Goal: Information Seeking & Learning: Learn about a topic

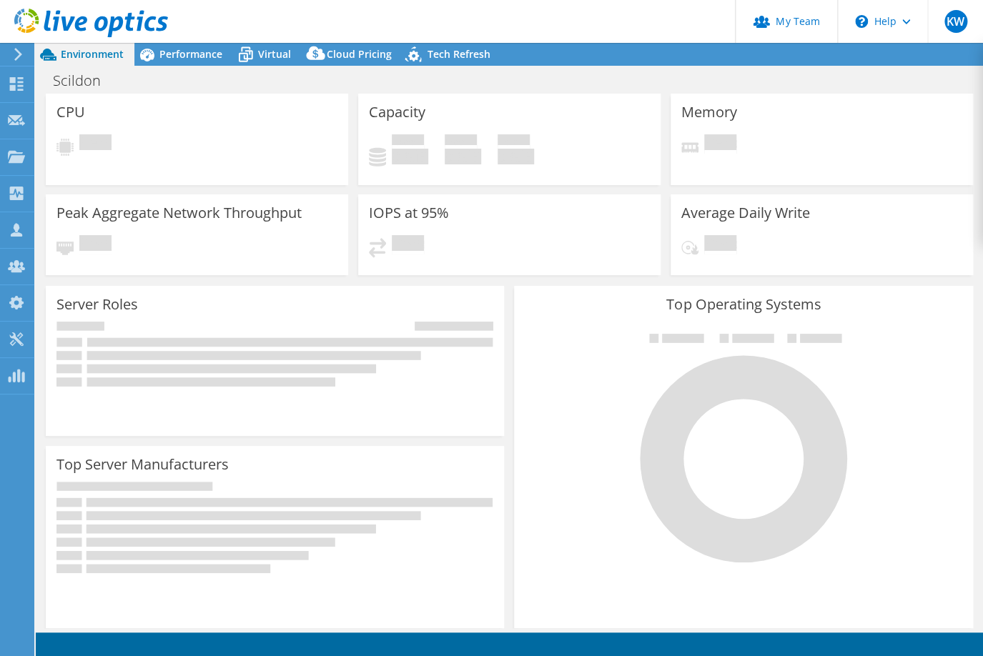
select select "USD"
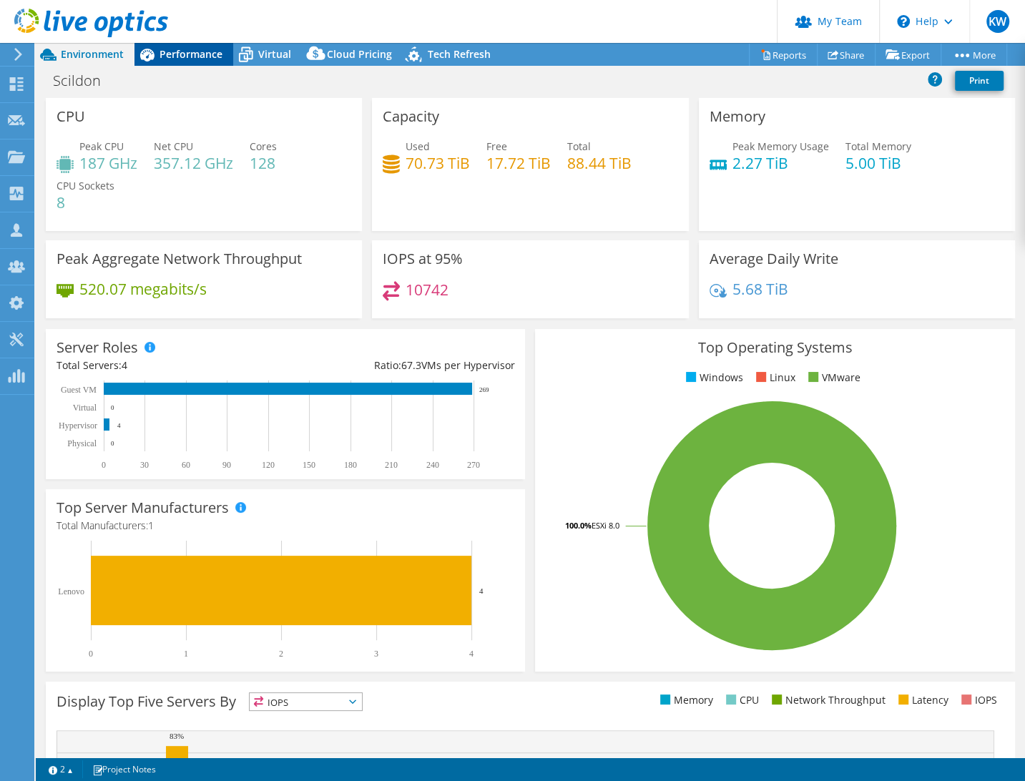
click at [213, 55] on span "Performance" at bounding box center [190, 54] width 63 height 14
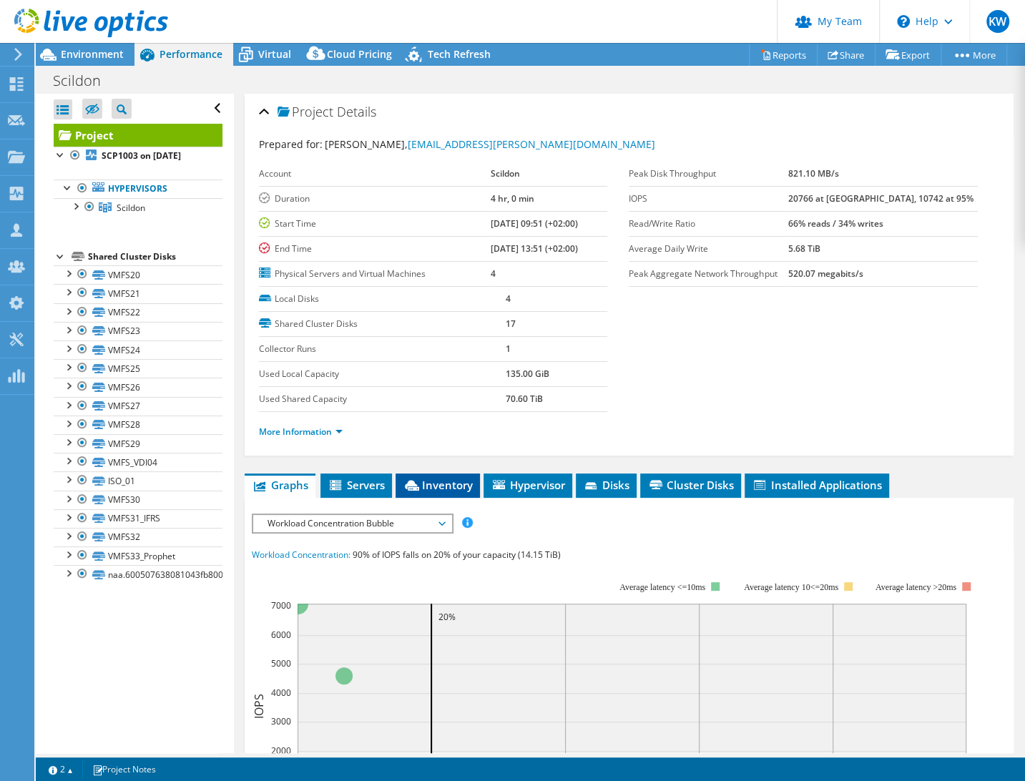
click at [458, 480] on span "Inventory" at bounding box center [438, 485] width 70 height 14
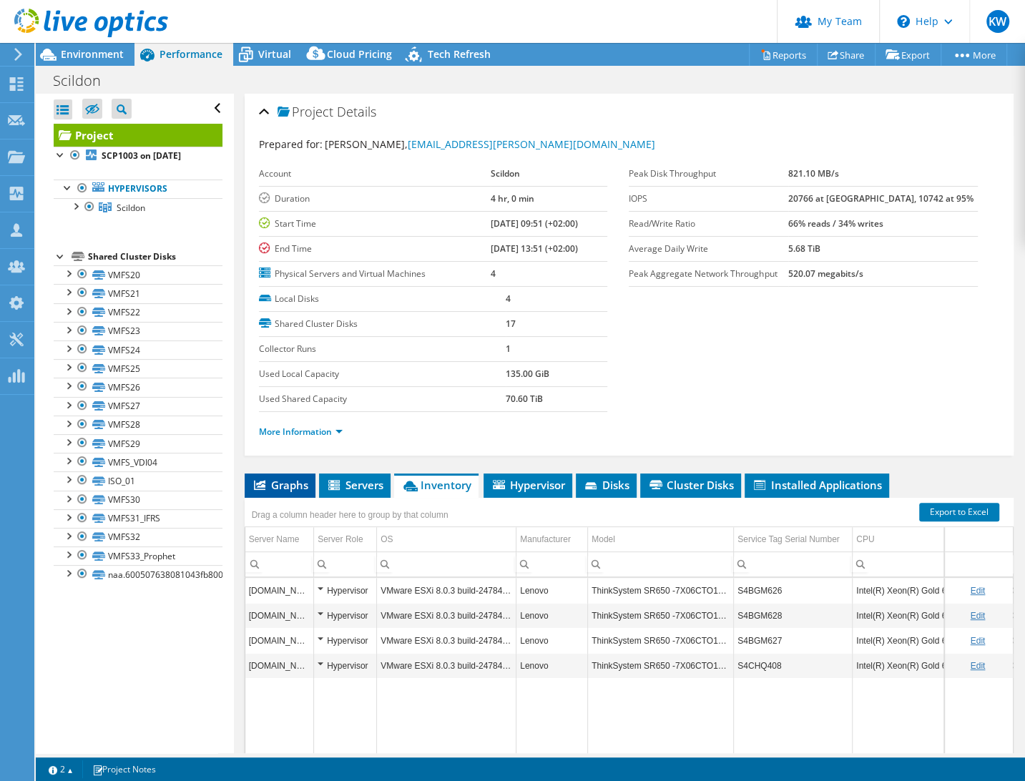
click at [290, 478] on span "Graphs" at bounding box center [280, 485] width 56 height 14
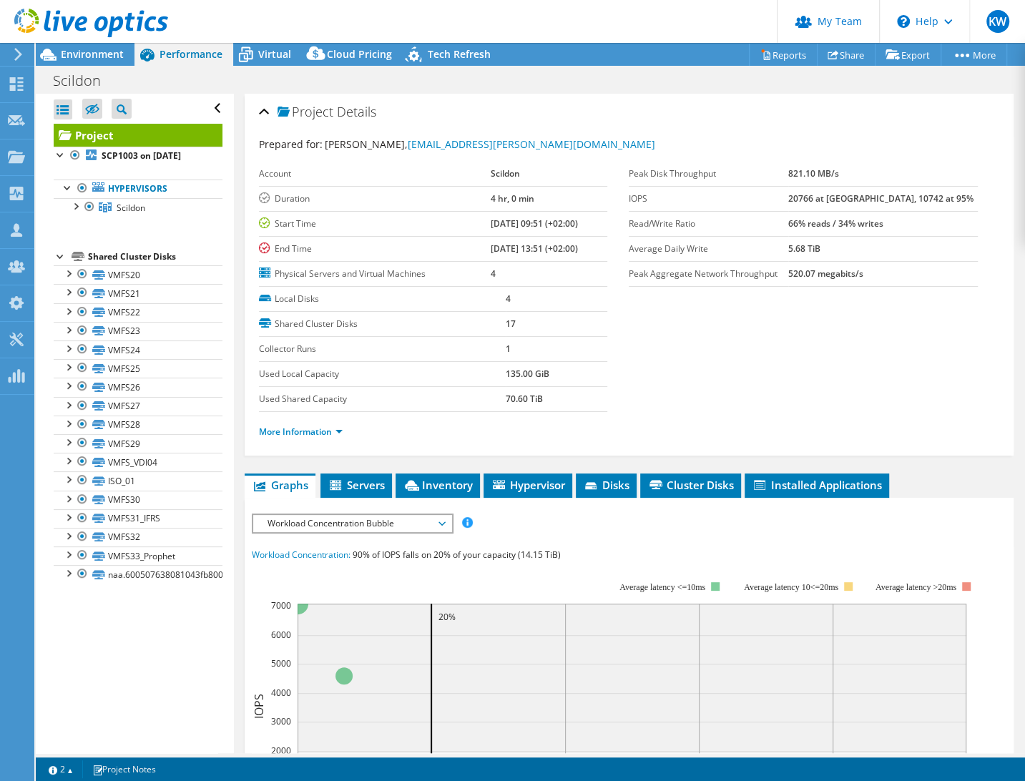
click at [314, 522] on span "Workload Concentration Bubble" at bounding box center [352, 523] width 184 height 17
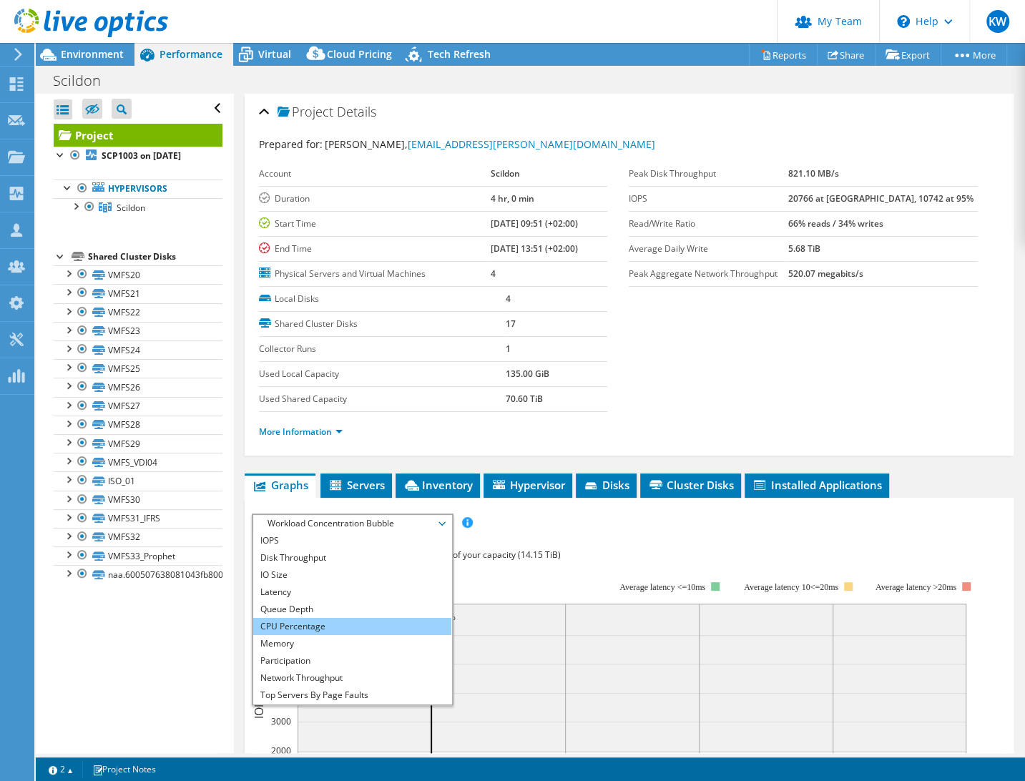
click at [310, 620] on li "CPU Percentage" at bounding box center [352, 626] width 198 height 17
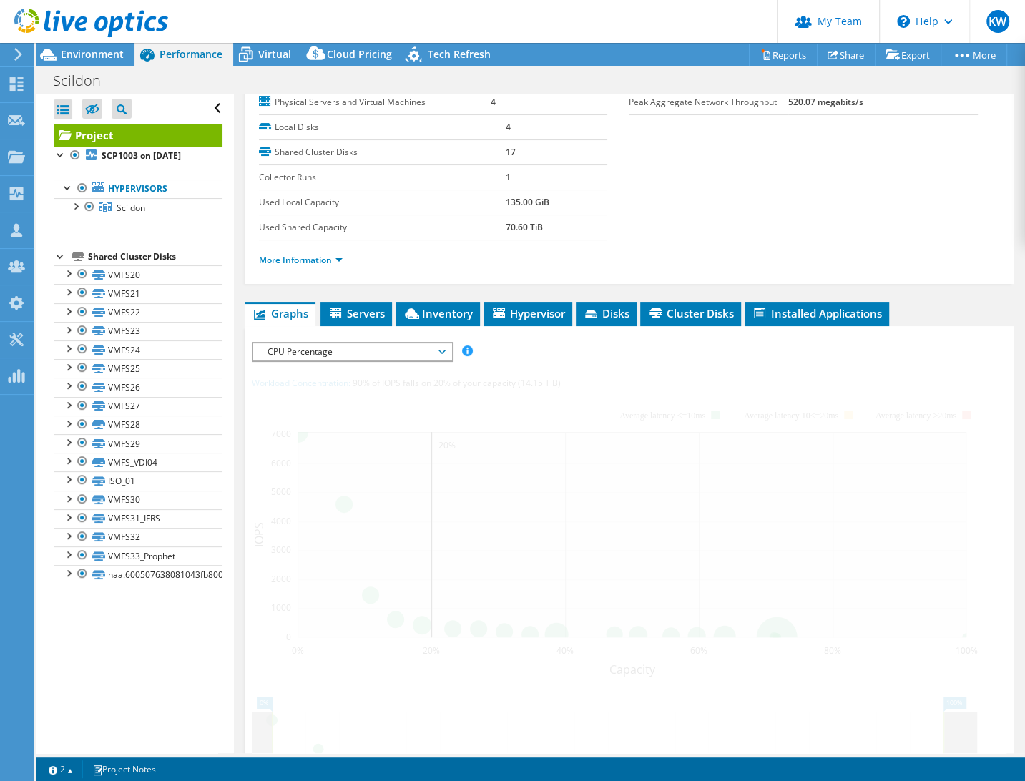
scroll to position [194, 0]
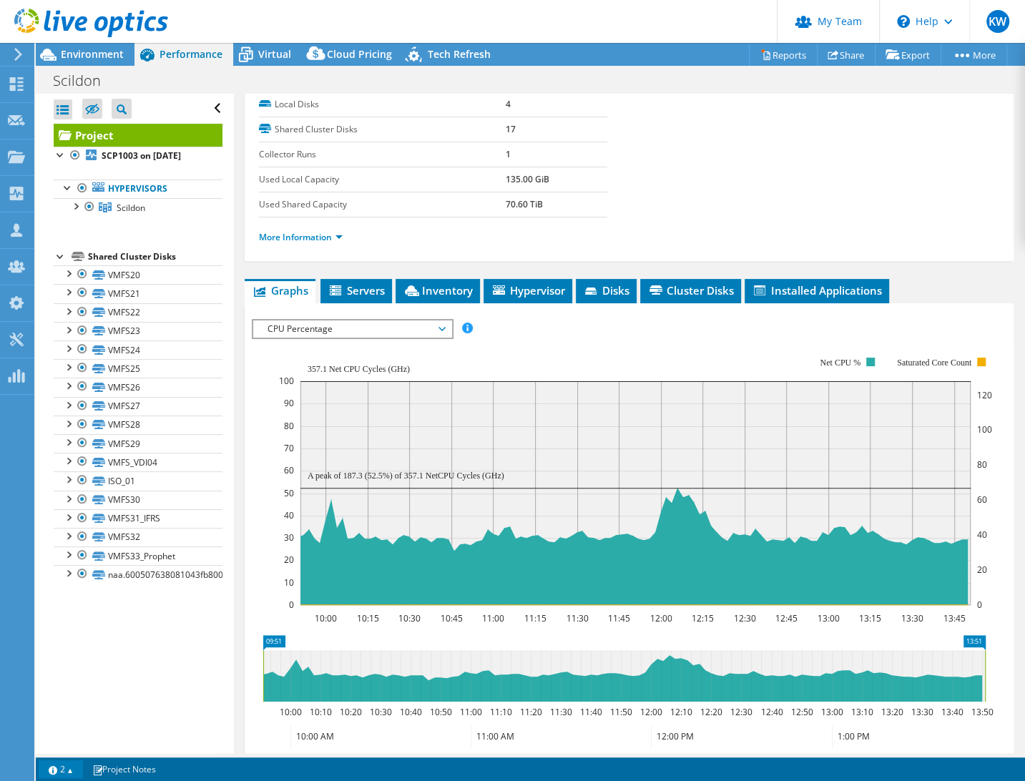
click at [64, 656] on link "2" at bounding box center [61, 769] width 44 height 18
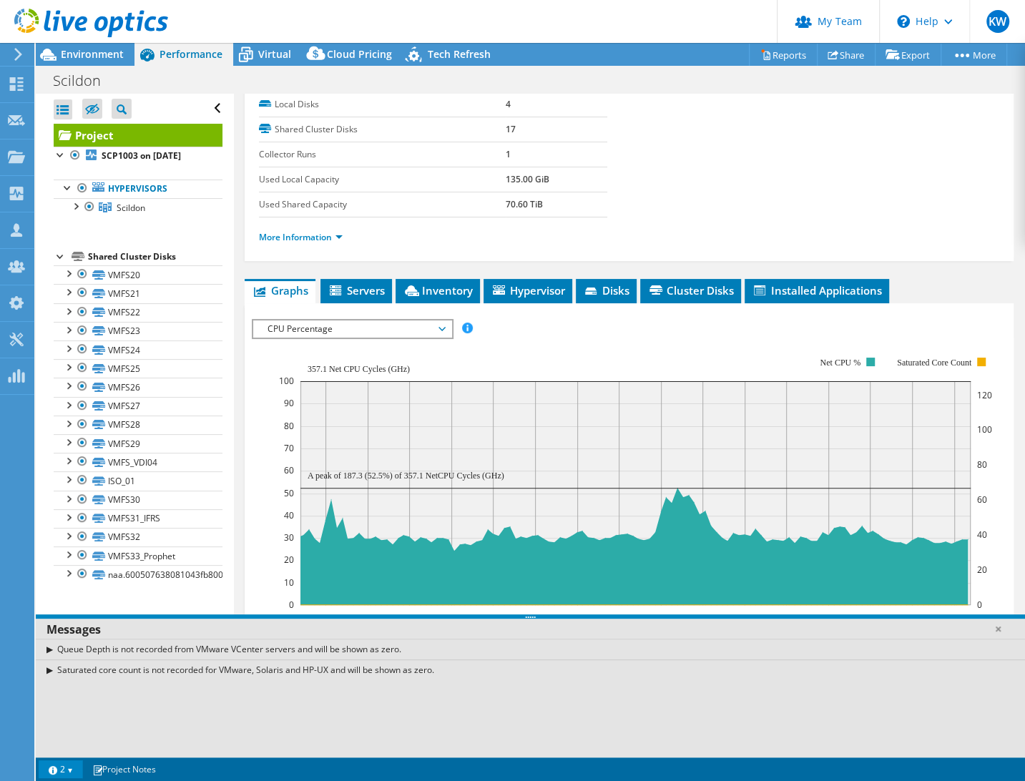
click at [64, 656] on link "2" at bounding box center [61, 769] width 44 height 18
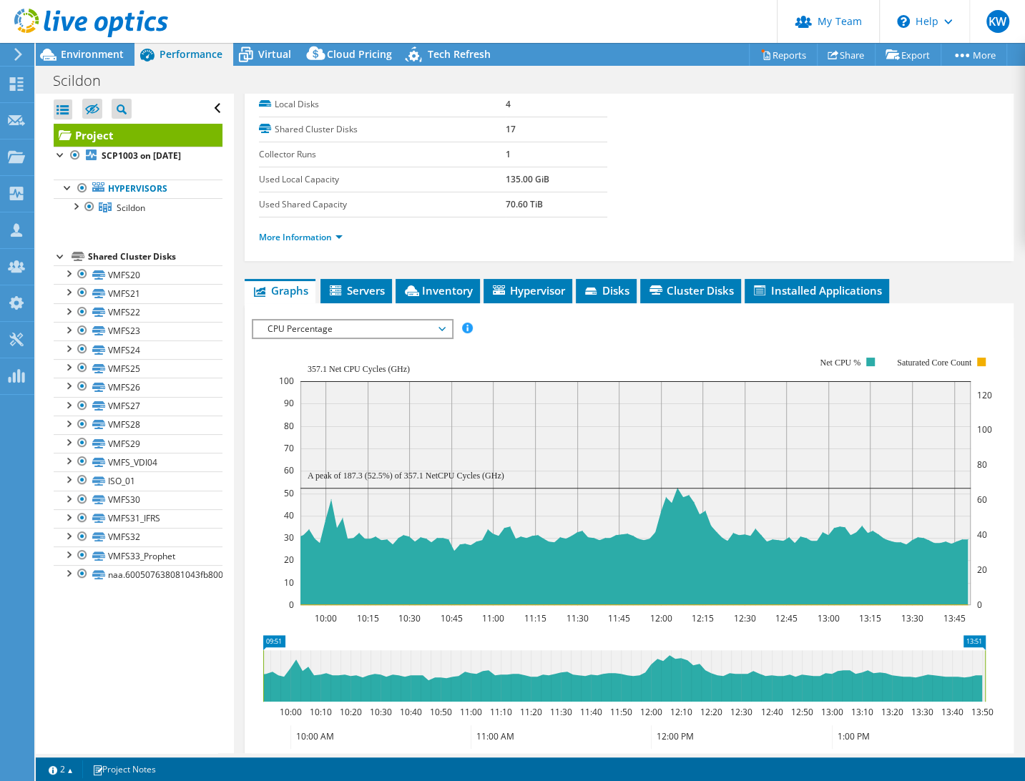
click at [465, 286] on span "Inventory" at bounding box center [438, 290] width 70 height 14
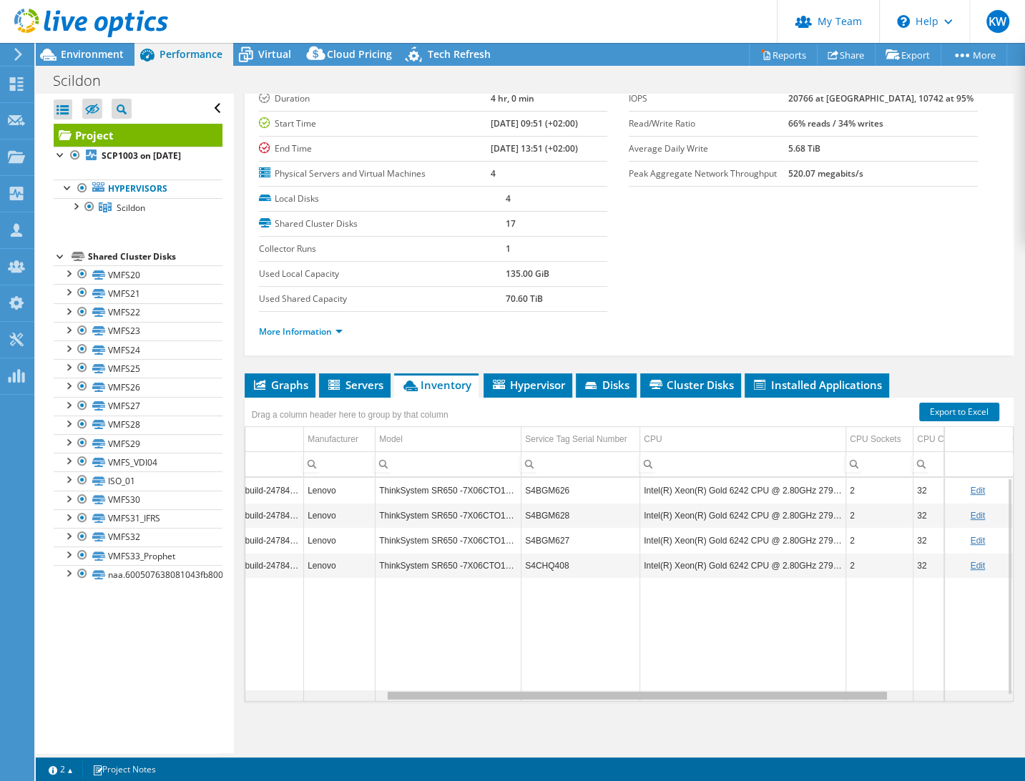
scroll to position [0, 214]
drag, startPoint x: 736, startPoint y: 690, endPoint x: 886, endPoint y: 703, distance: 150.7
click at [886, 656] on body "KW Partner Team Admin Kees Waldschmit Kees.Waldschmit@yielder.com yielder My Pr…" at bounding box center [512, 390] width 1025 height 781
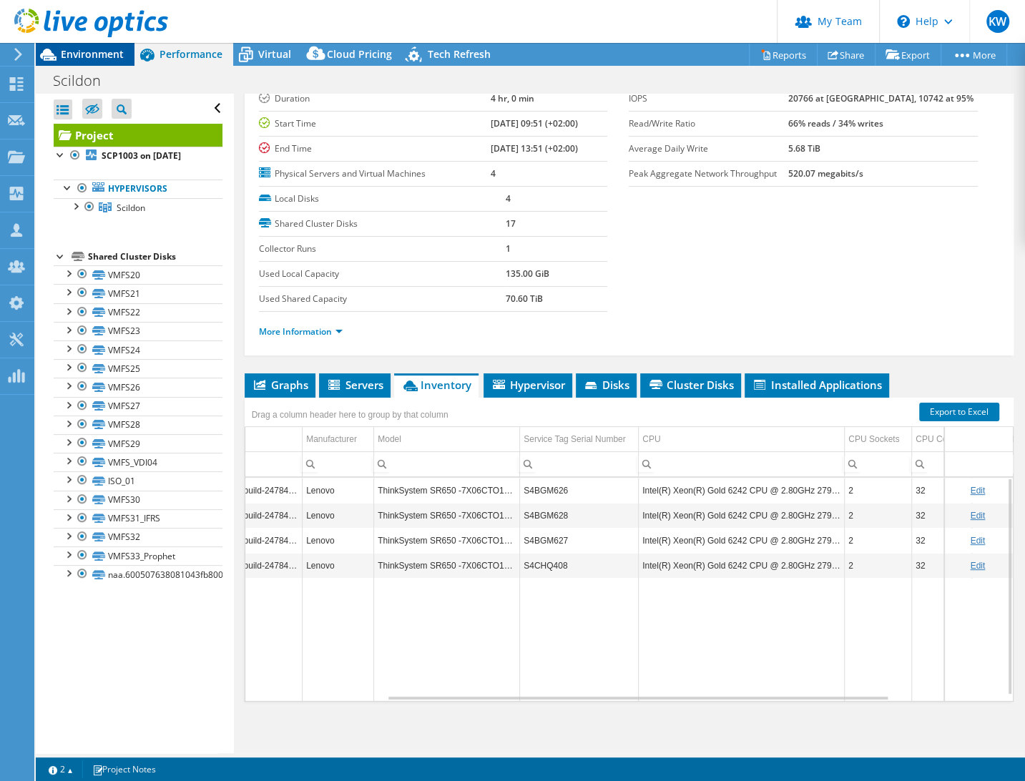
click at [92, 58] on span "Environment" at bounding box center [92, 54] width 63 height 14
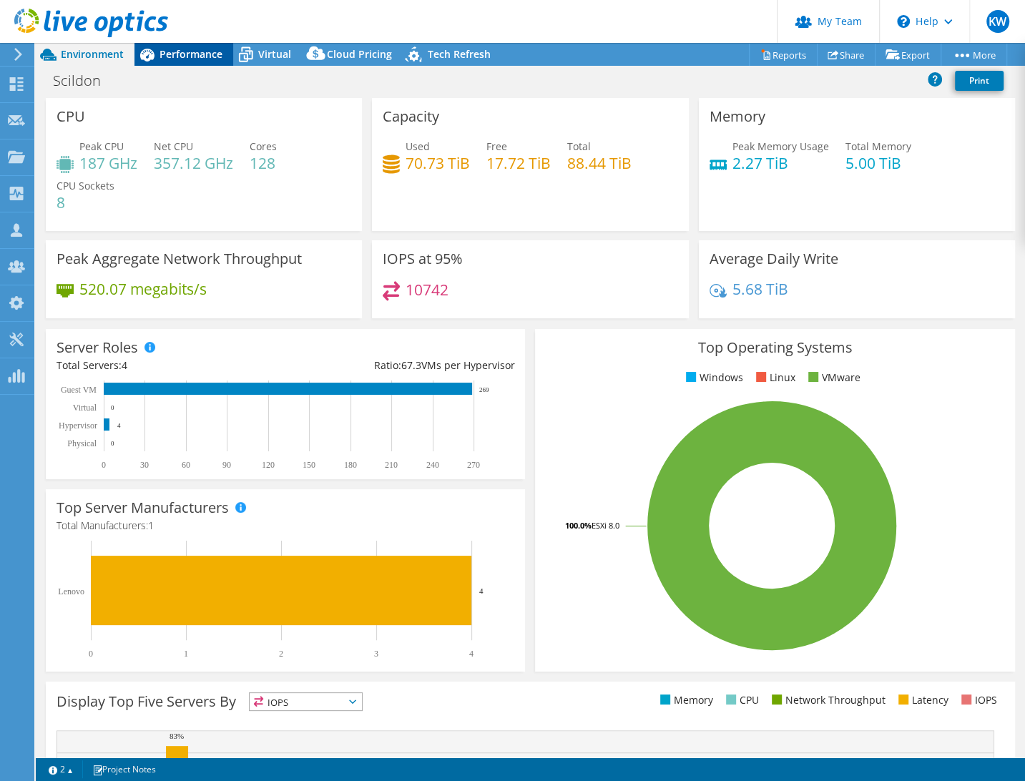
click at [169, 60] on span "Performance" at bounding box center [190, 54] width 63 height 14
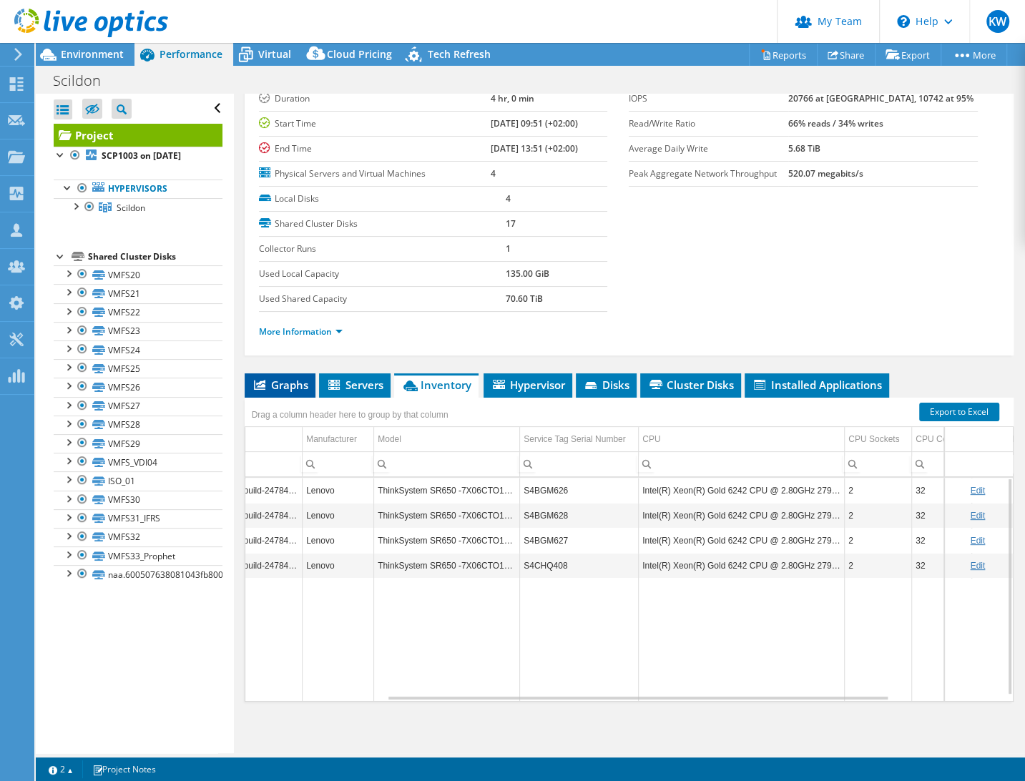
click at [285, 380] on span "Graphs" at bounding box center [280, 384] width 56 height 14
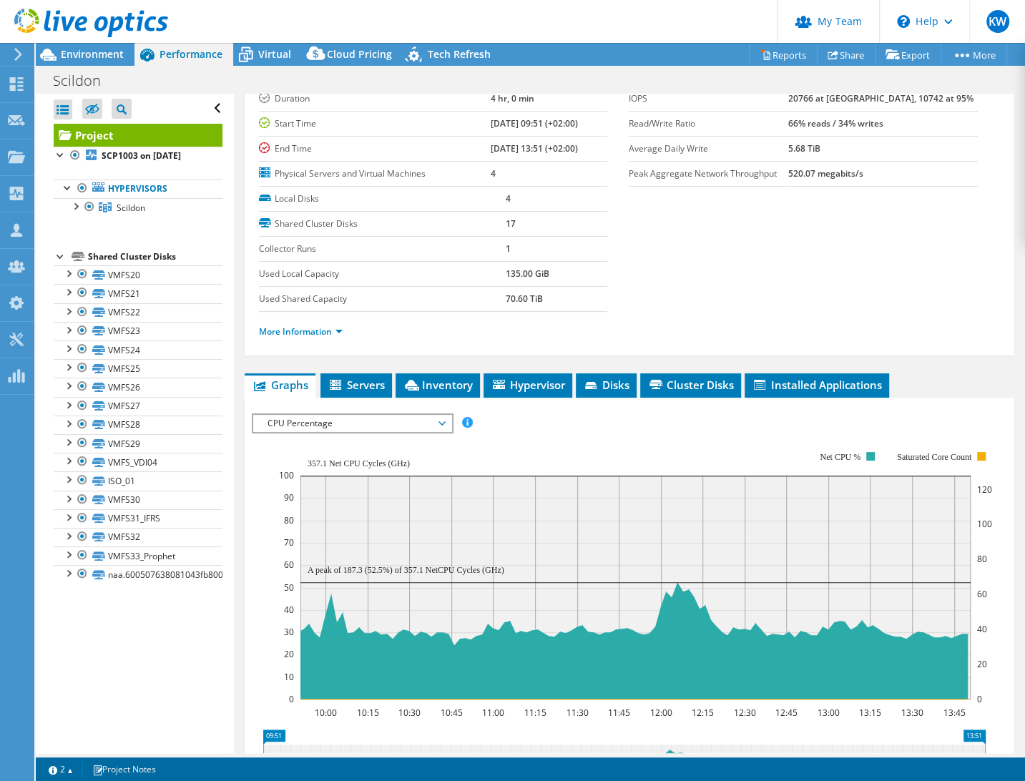
click at [322, 416] on span "CPU Percentage" at bounding box center [352, 423] width 184 height 17
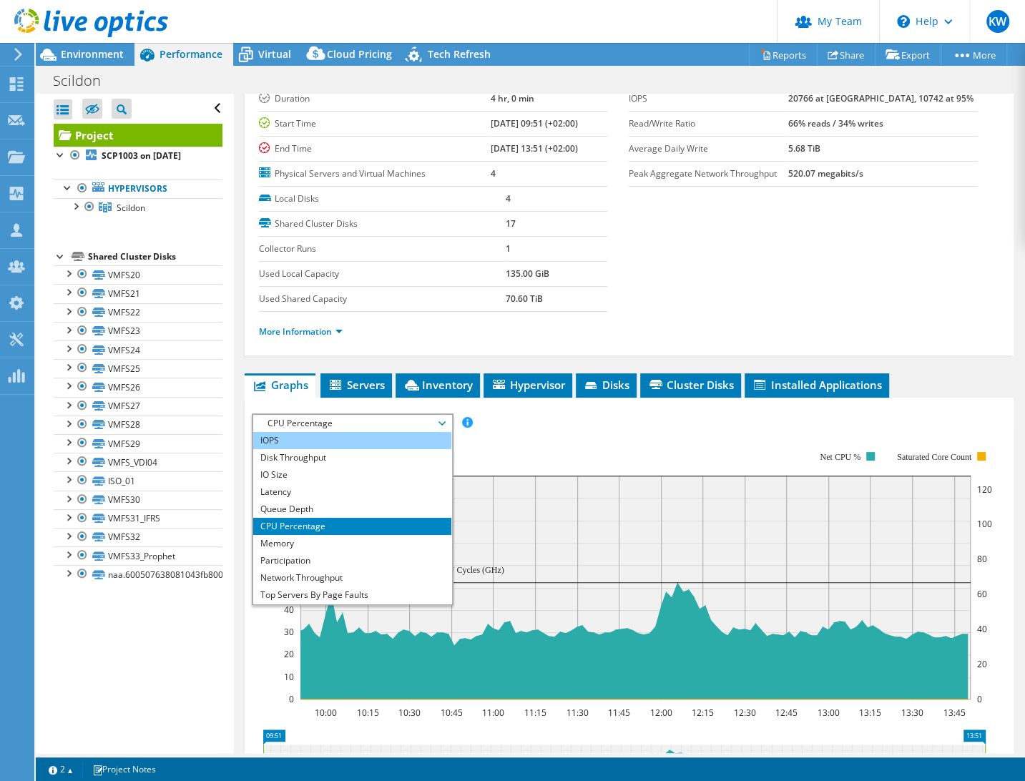
click at [328, 433] on li "IOPS" at bounding box center [352, 440] width 198 height 17
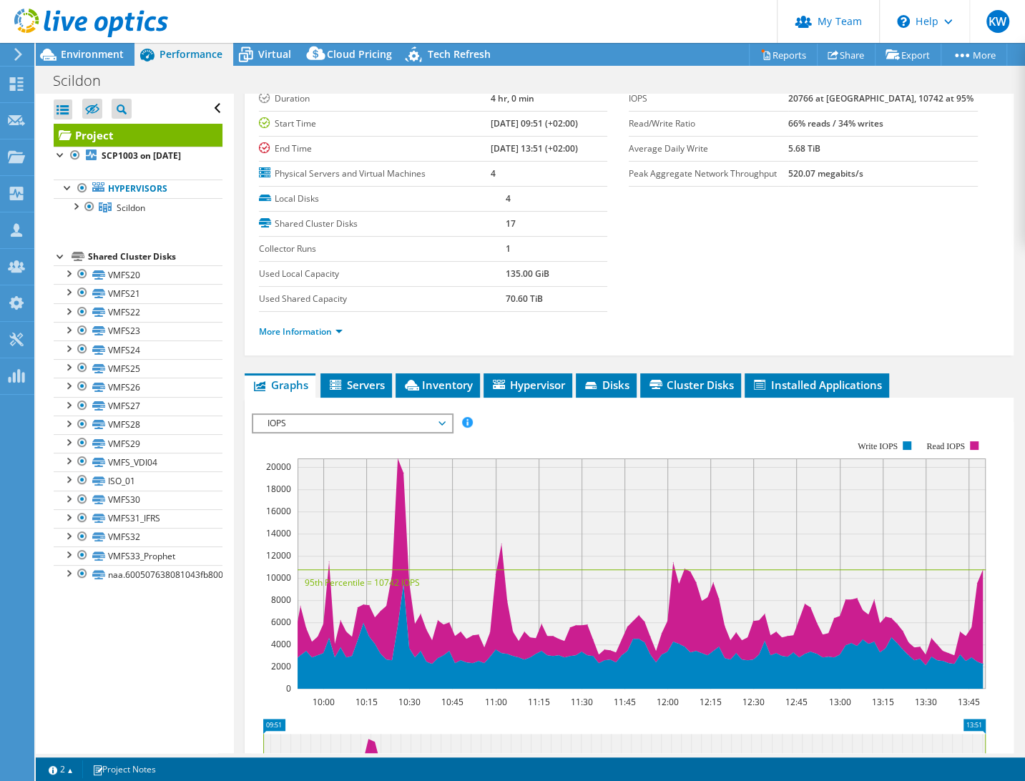
click at [300, 420] on span "IOPS" at bounding box center [352, 423] width 184 height 17
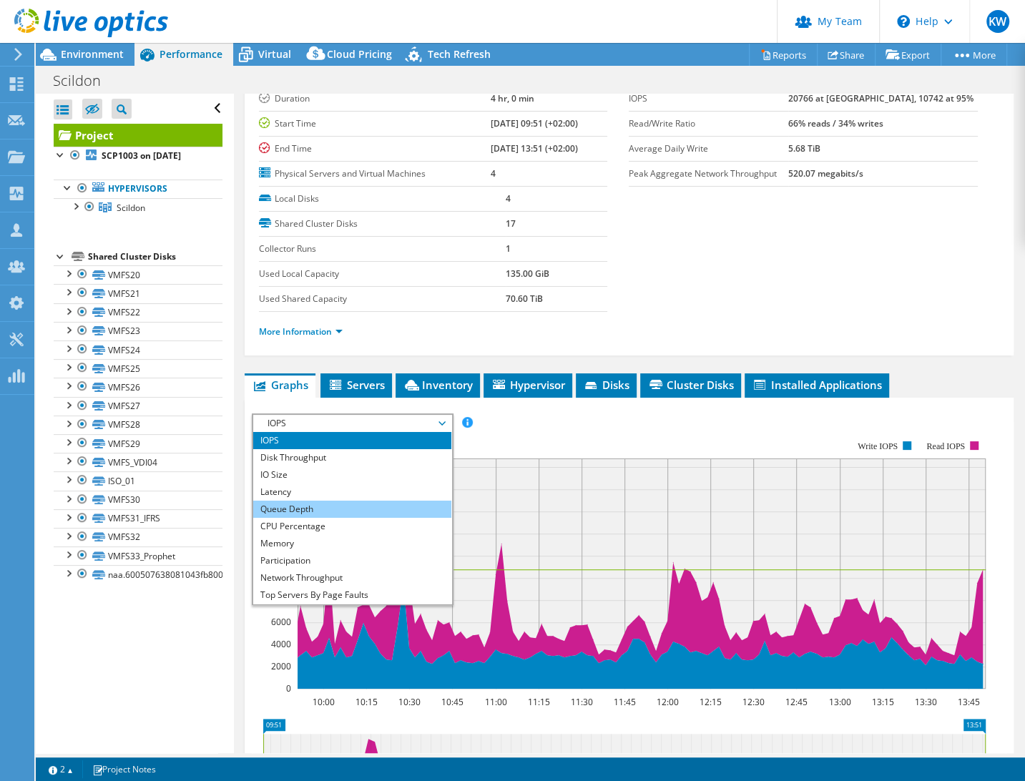
click at [312, 505] on li "Queue Depth" at bounding box center [352, 508] width 198 height 17
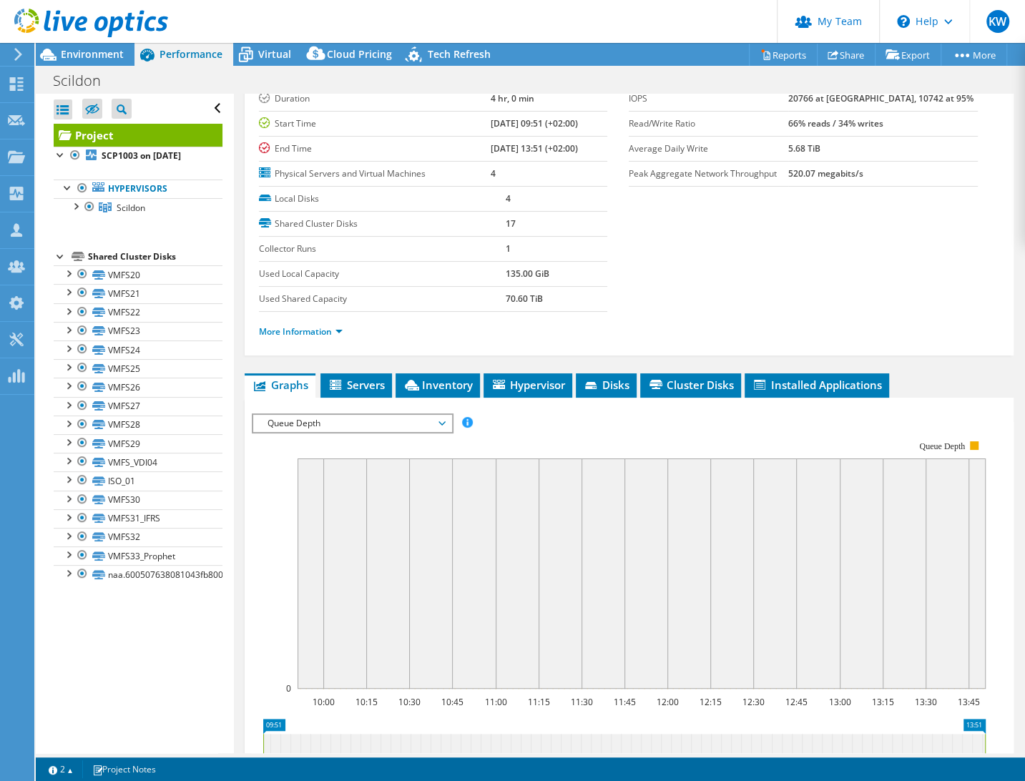
click at [328, 415] on span "Queue Depth" at bounding box center [352, 423] width 184 height 17
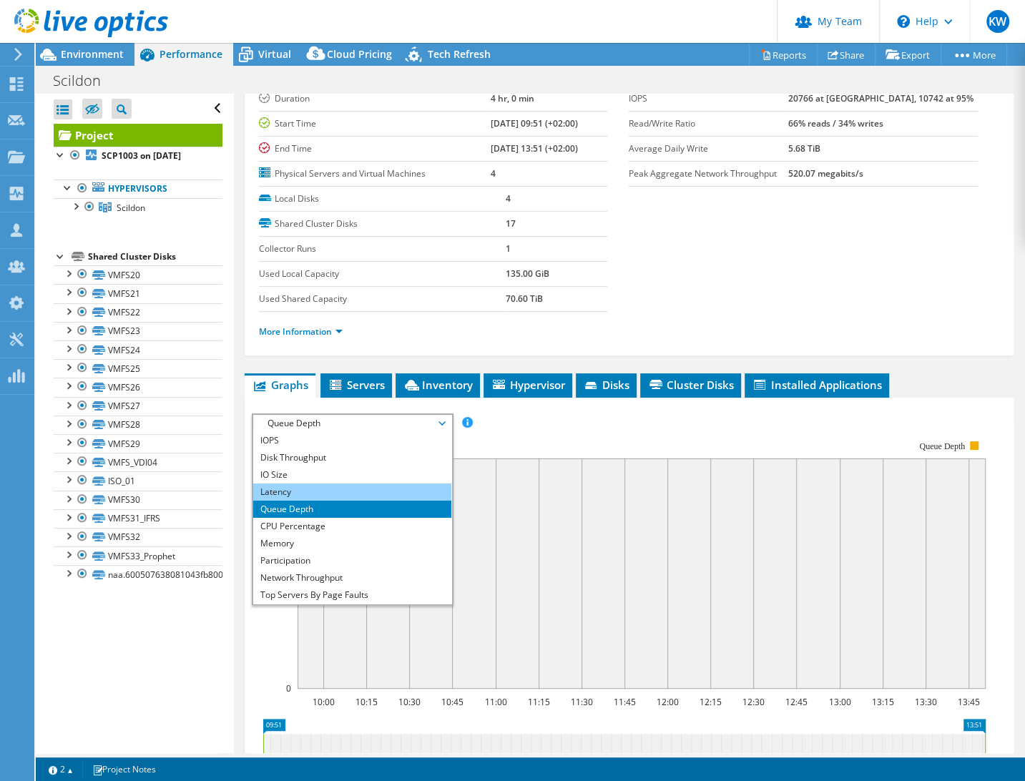
click at [315, 491] on li "Latency" at bounding box center [352, 491] width 198 height 17
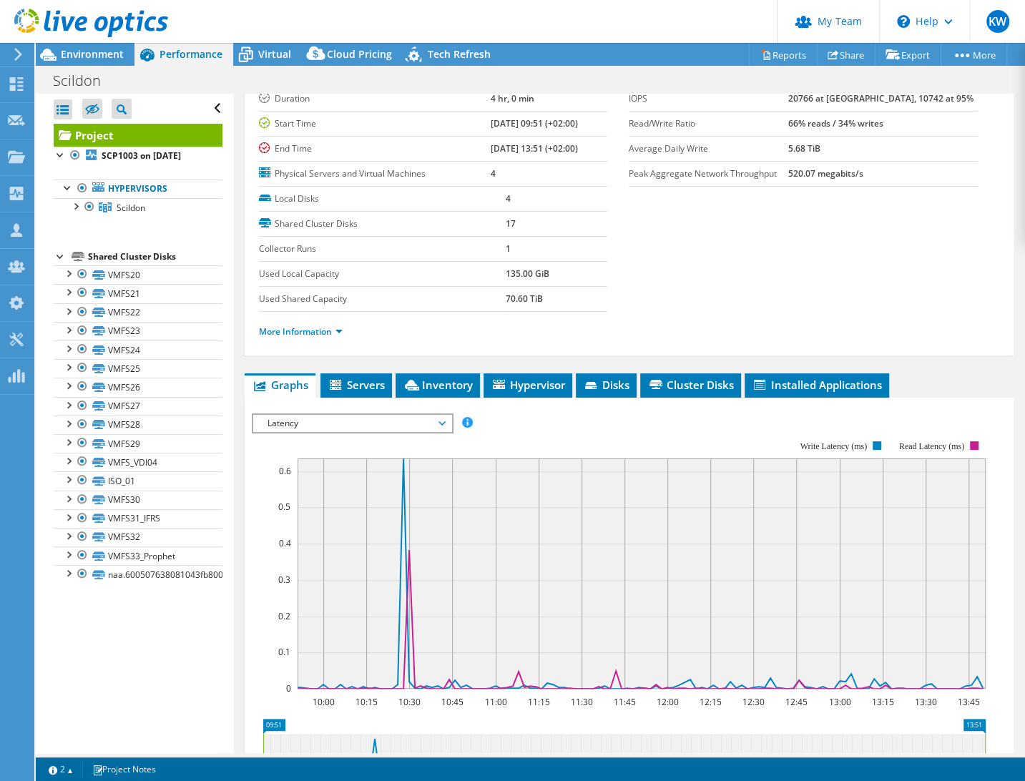
click at [307, 422] on span "Latency" at bounding box center [352, 423] width 184 height 17
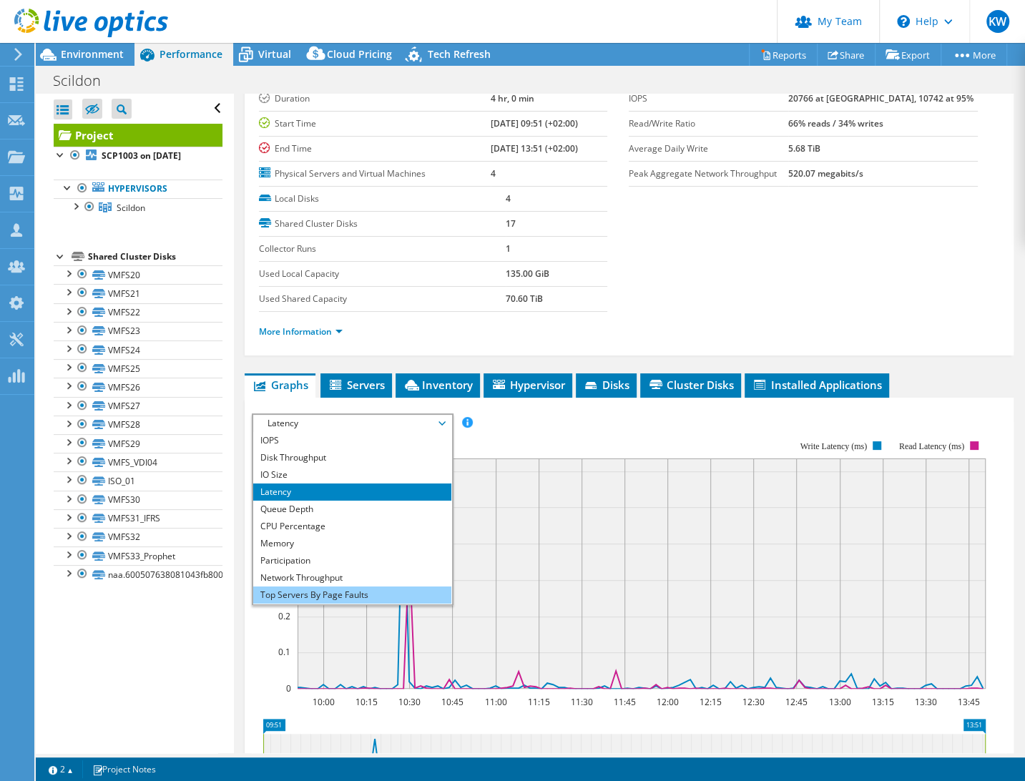
click at [312, 586] on li "Top Servers By Page Faults" at bounding box center [352, 594] width 198 height 17
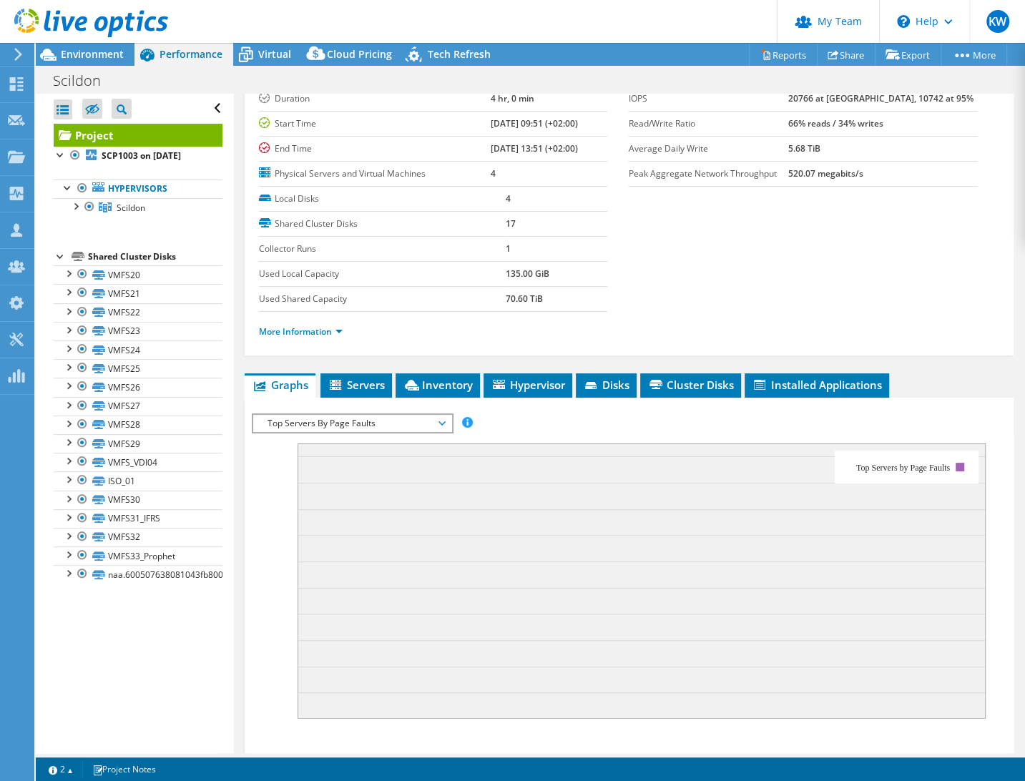
click at [327, 423] on span "Top Servers By Page Faults" at bounding box center [352, 423] width 184 height 17
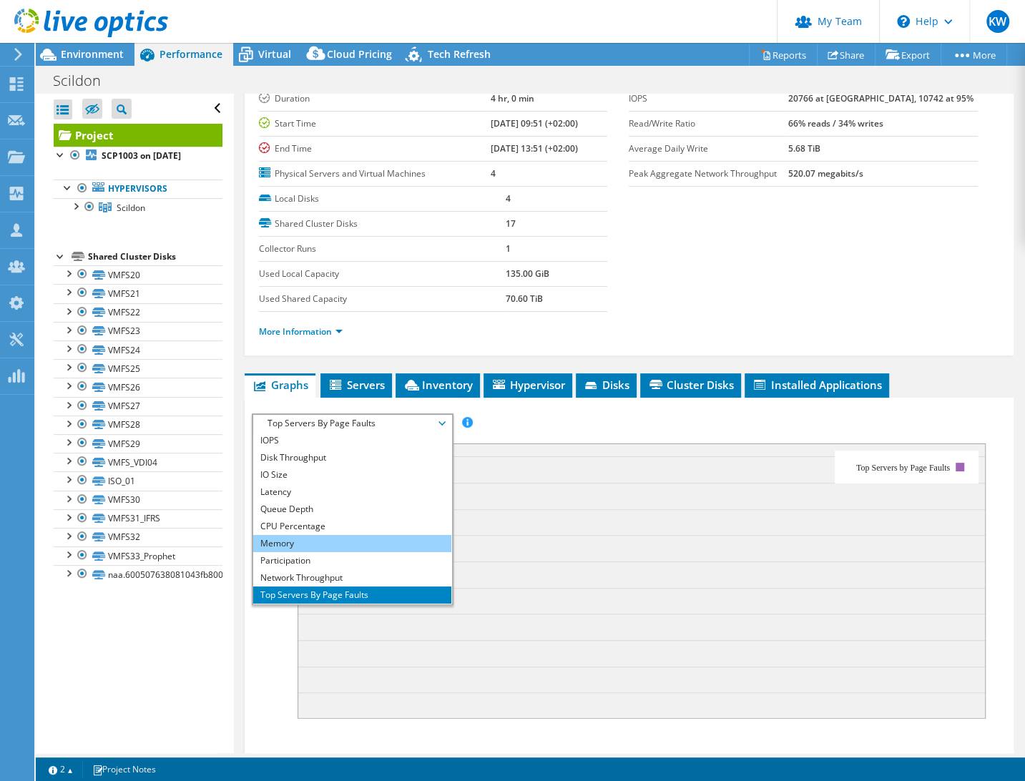
click at [336, 540] on li "Memory" at bounding box center [352, 543] width 198 height 17
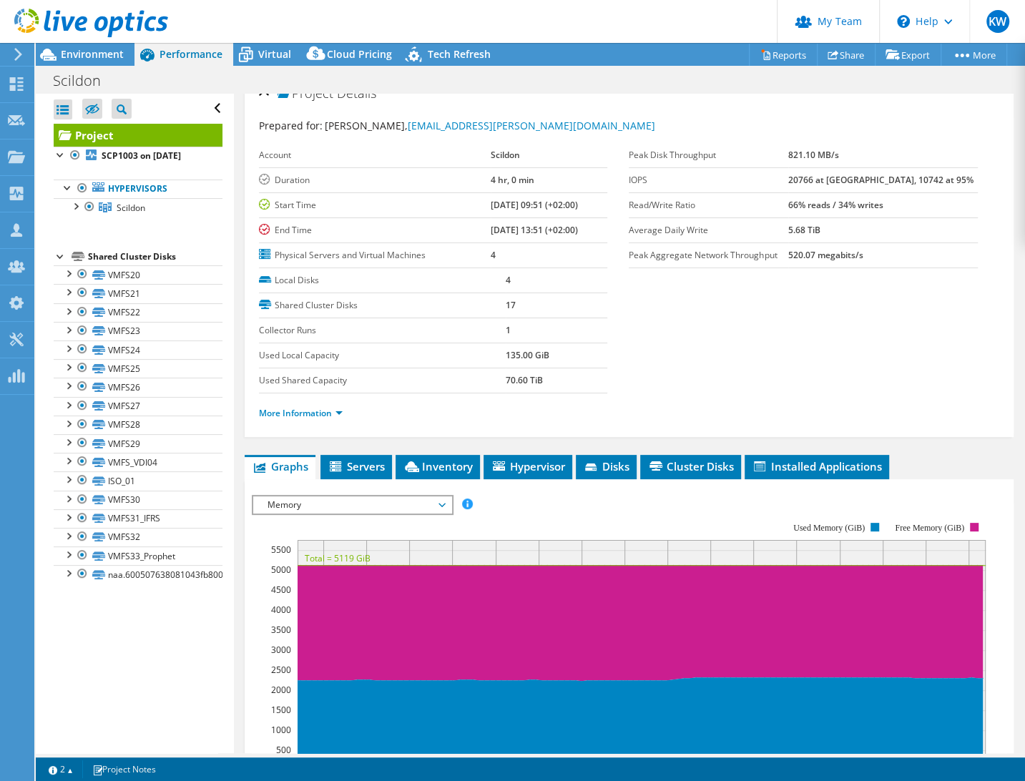
scroll to position [0, 0]
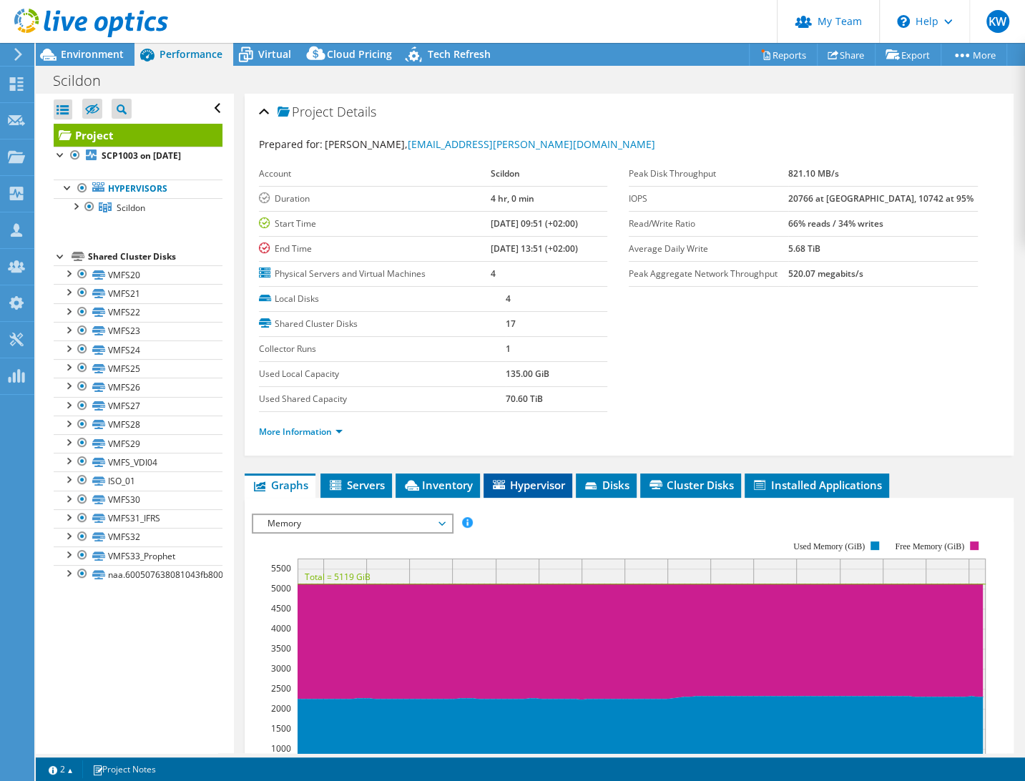
click at [558, 484] on span "Hypervisor" at bounding box center [527, 485] width 74 height 14
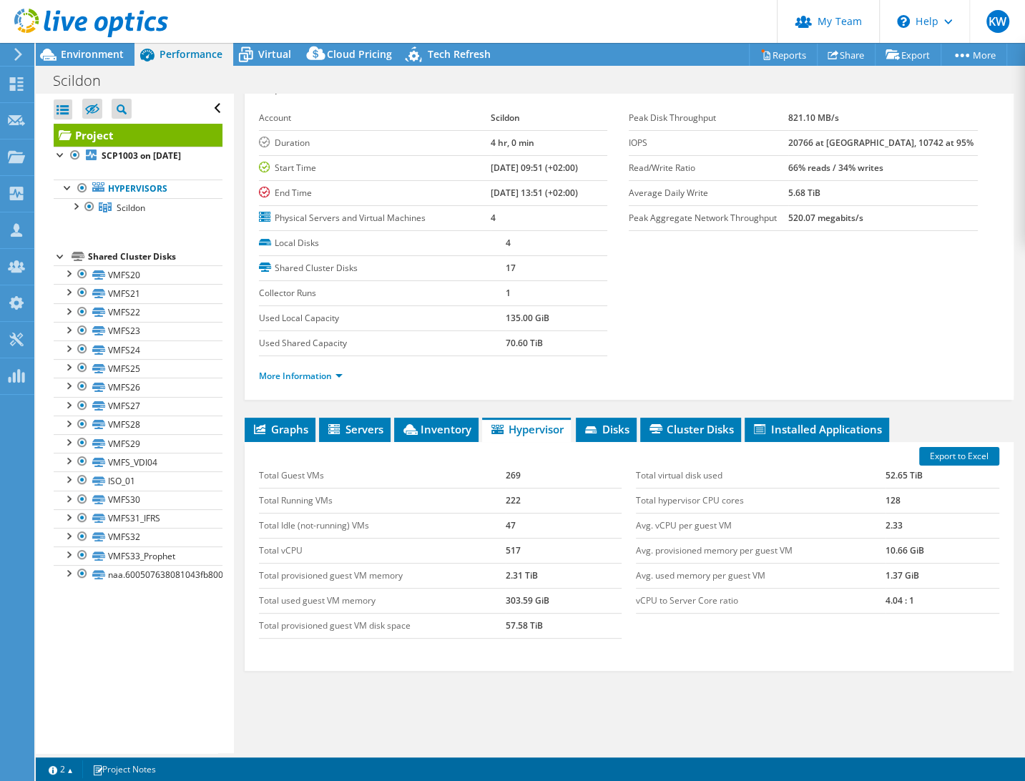
scroll to position [100, 0]
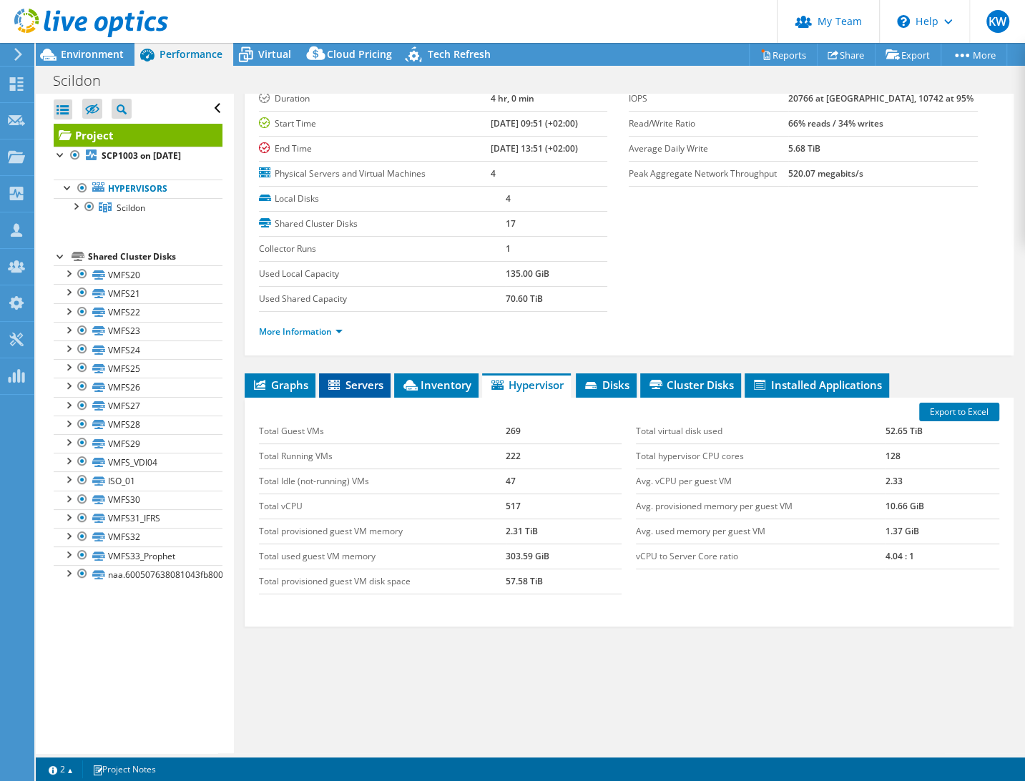
click at [353, 381] on span "Servers" at bounding box center [354, 384] width 57 height 14
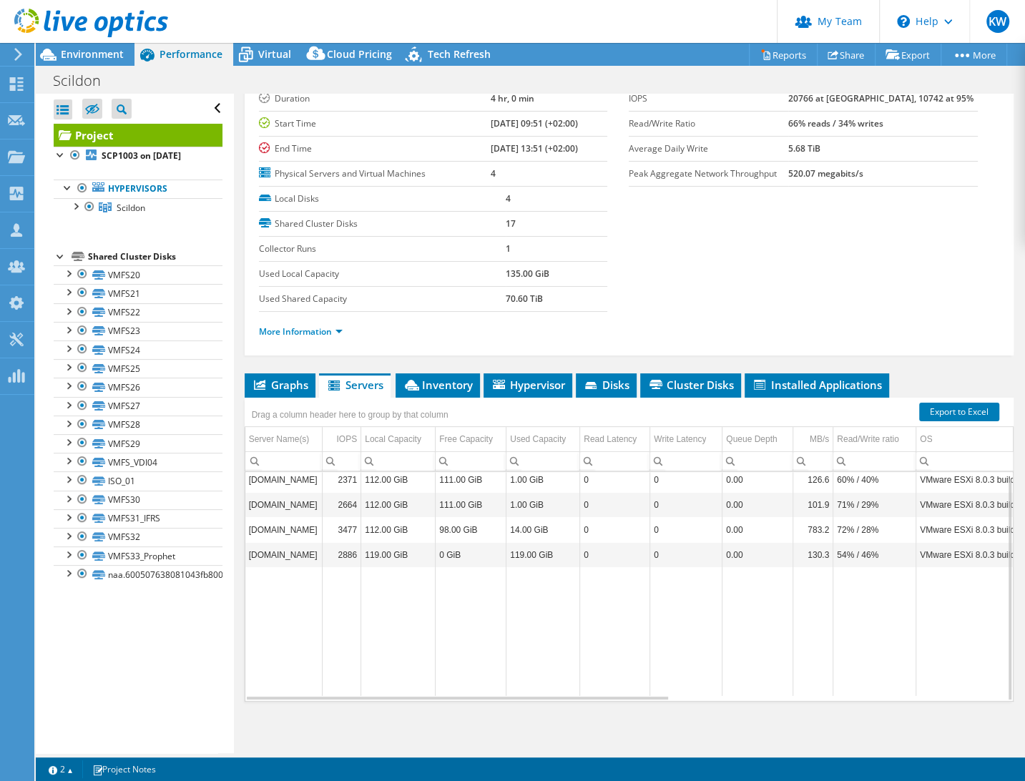
scroll to position [0, 0]
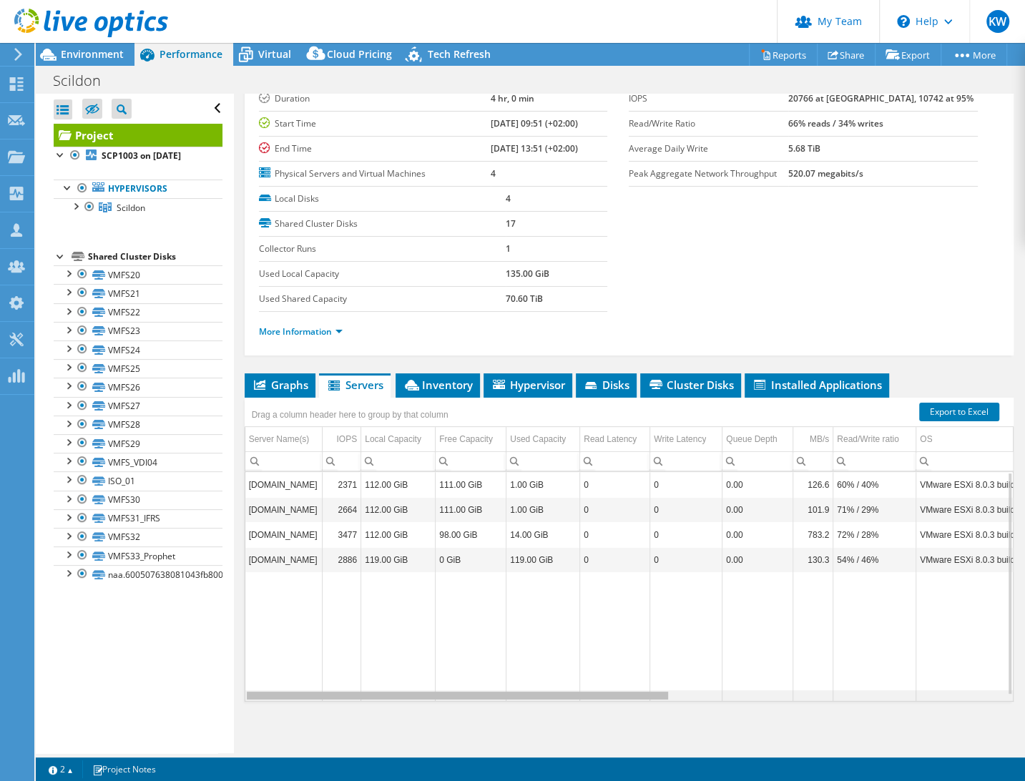
click at [661, 656] on div "Data grid" at bounding box center [457, 695] width 421 height 8
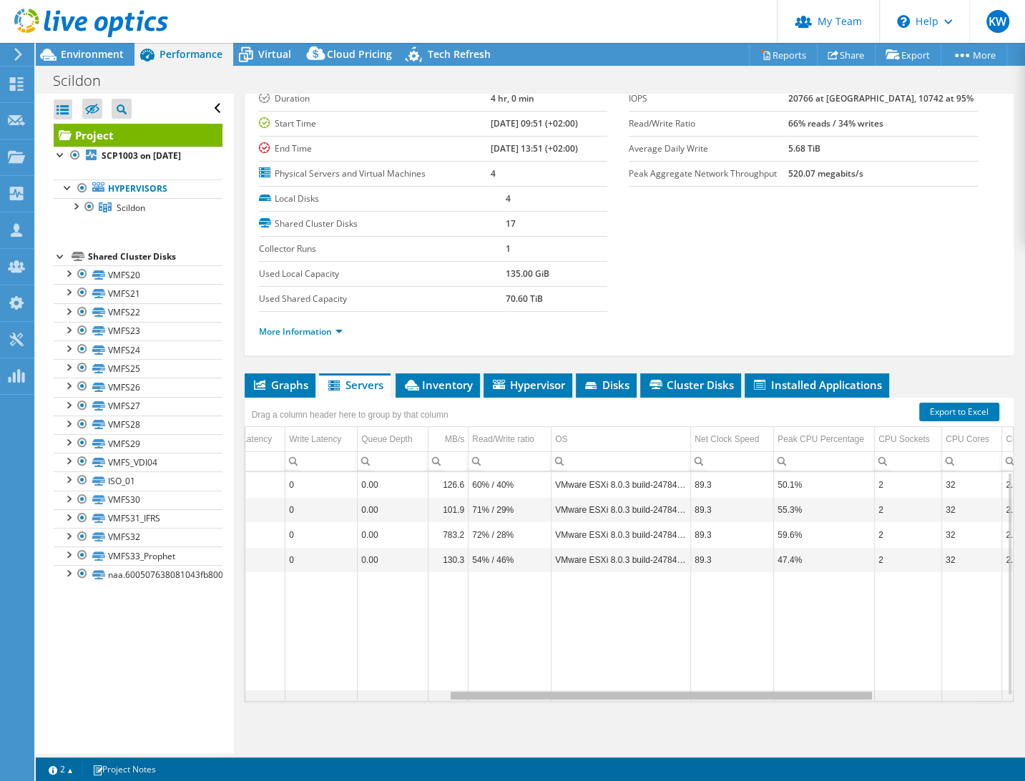
scroll to position [0, 377]
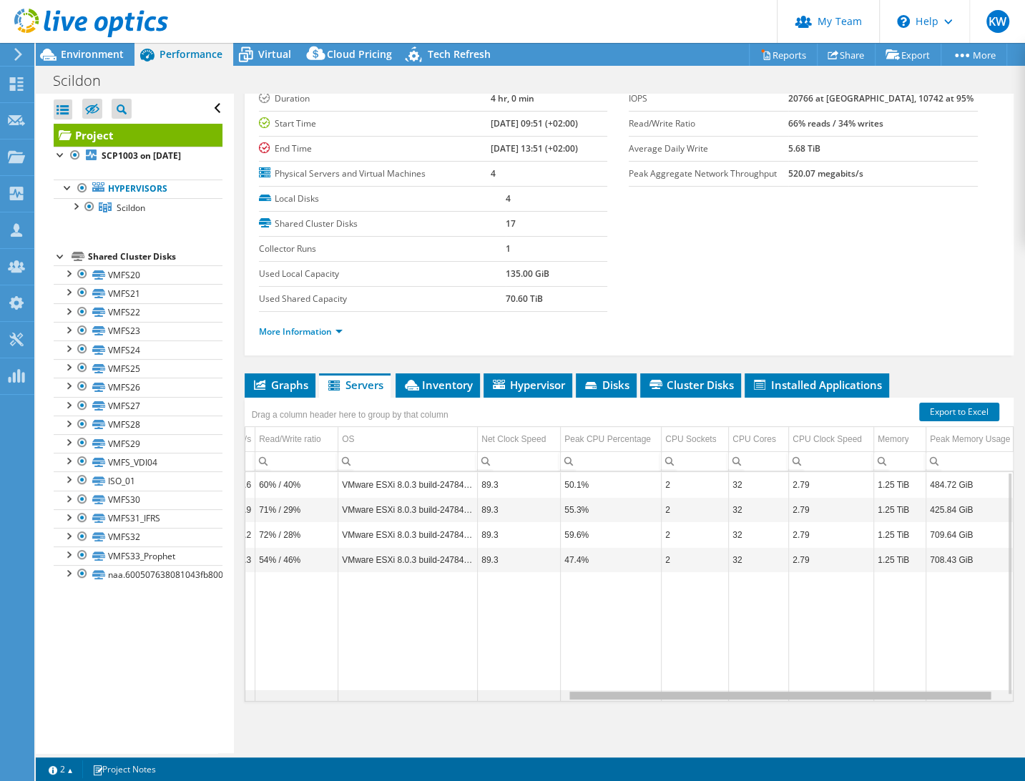
drag, startPoint x: 649, startPoint y: 691, endPoint x: 994, endPoint y: 714, distance: 345.4
click at [982, 656] on body "KW Partner Team Admin Kees Waldschmit Kees.Waldschmit@yielder.com yielder My Pr…" at bounding box center [512, 390] width 1025 height 781
click at [337, 327] on link "More Information" at bounding box center [301, 331] width 84 height 12
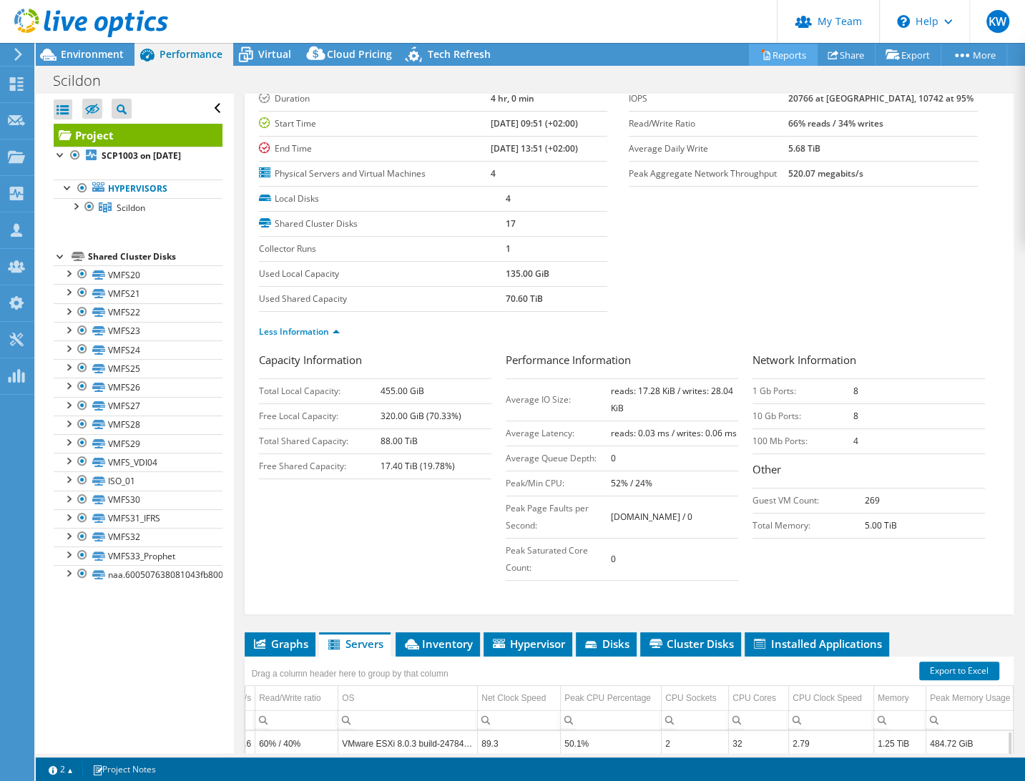
click at [771, 52] on link "Reports" at bounding box center [783, 55] width 69 height 22
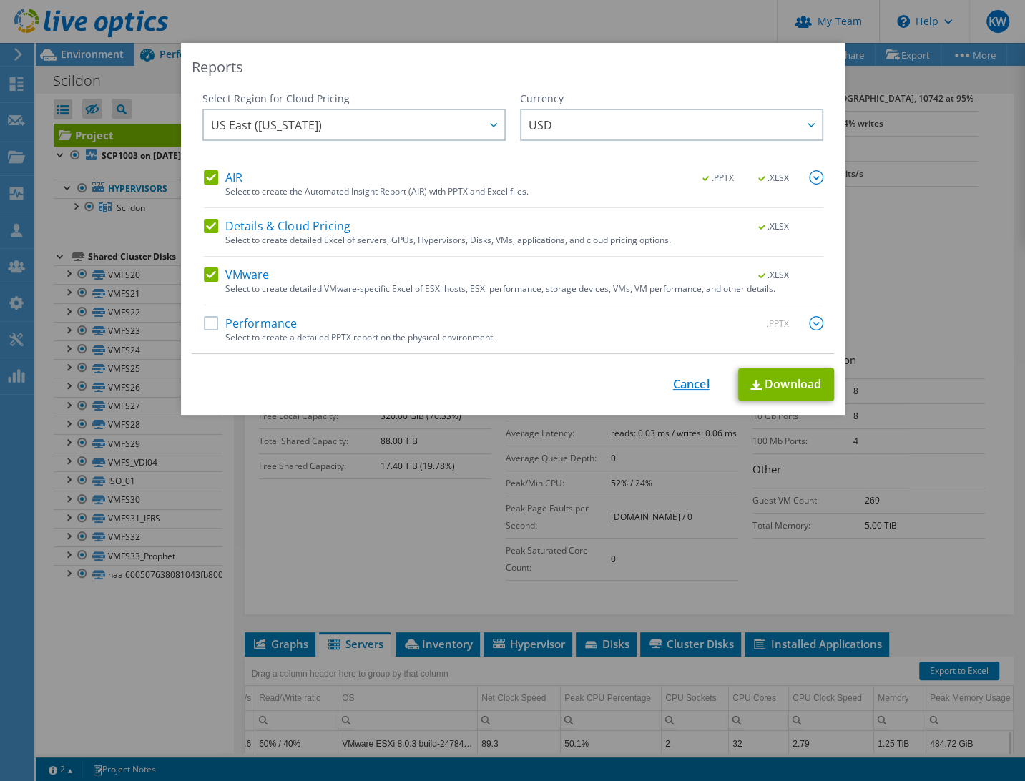
click at [678, 382] on link "Cancel" at bounding box center [691, 384] width 36 height 14
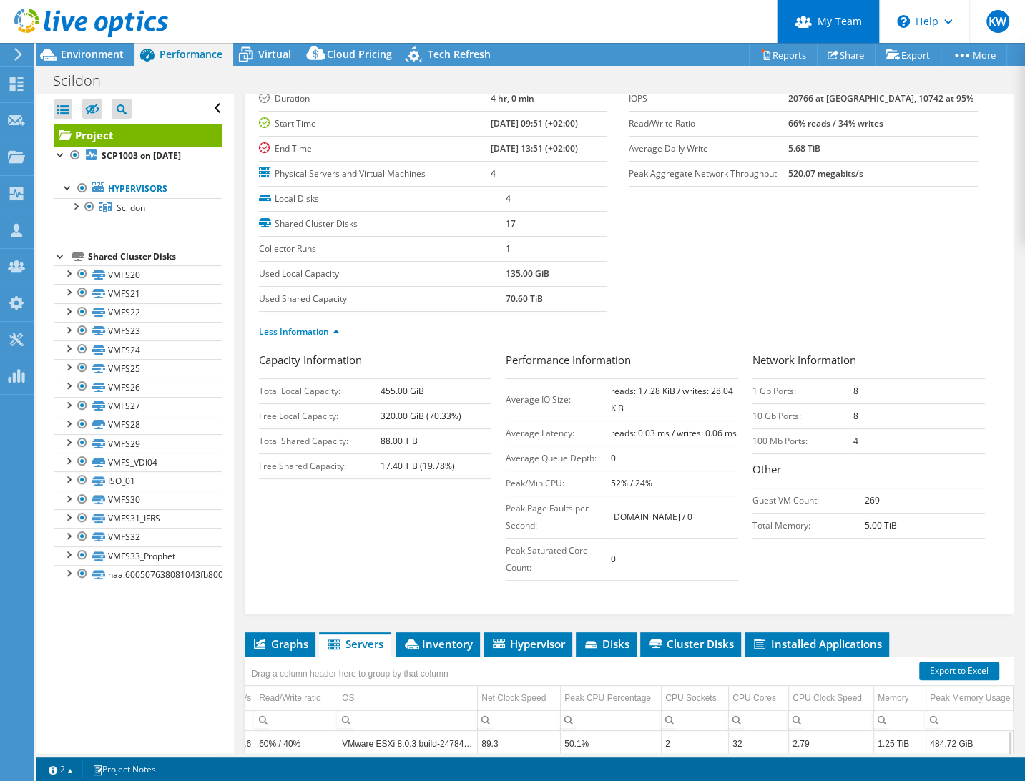
click at [804, 20] on use at bounding box center [802, 22] width 17 height 12
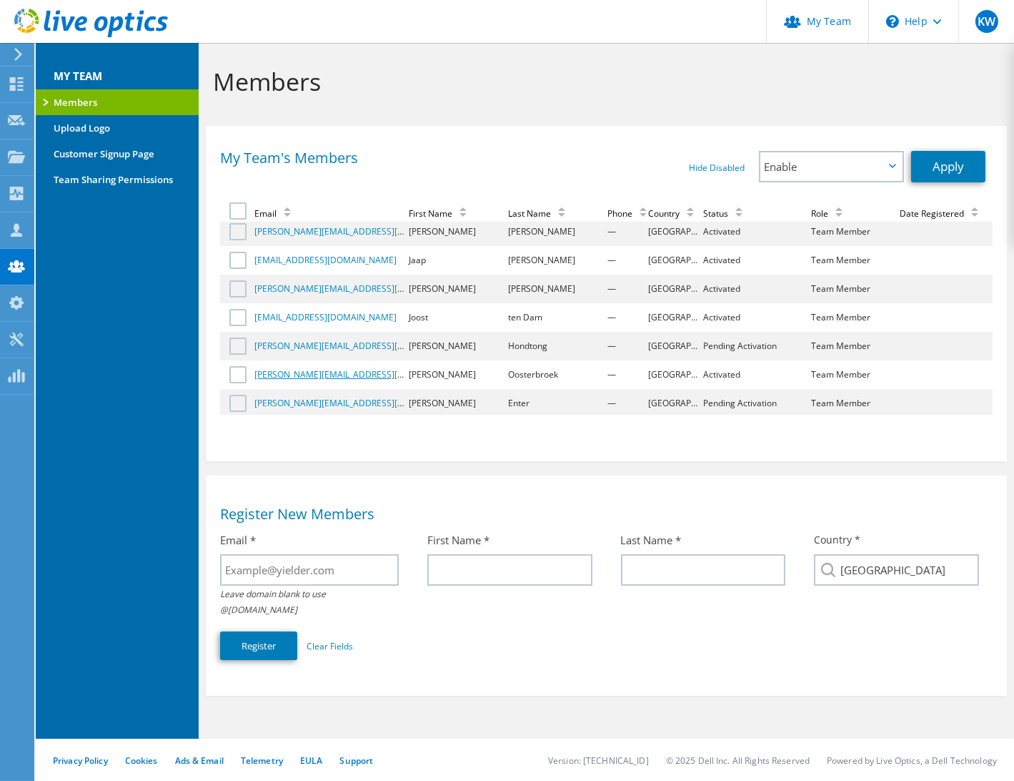
scroll to position [5, 0]
click at [121, 157] on link "Customer Signup Page" at bounding box center [117, 154] width 163 height 26
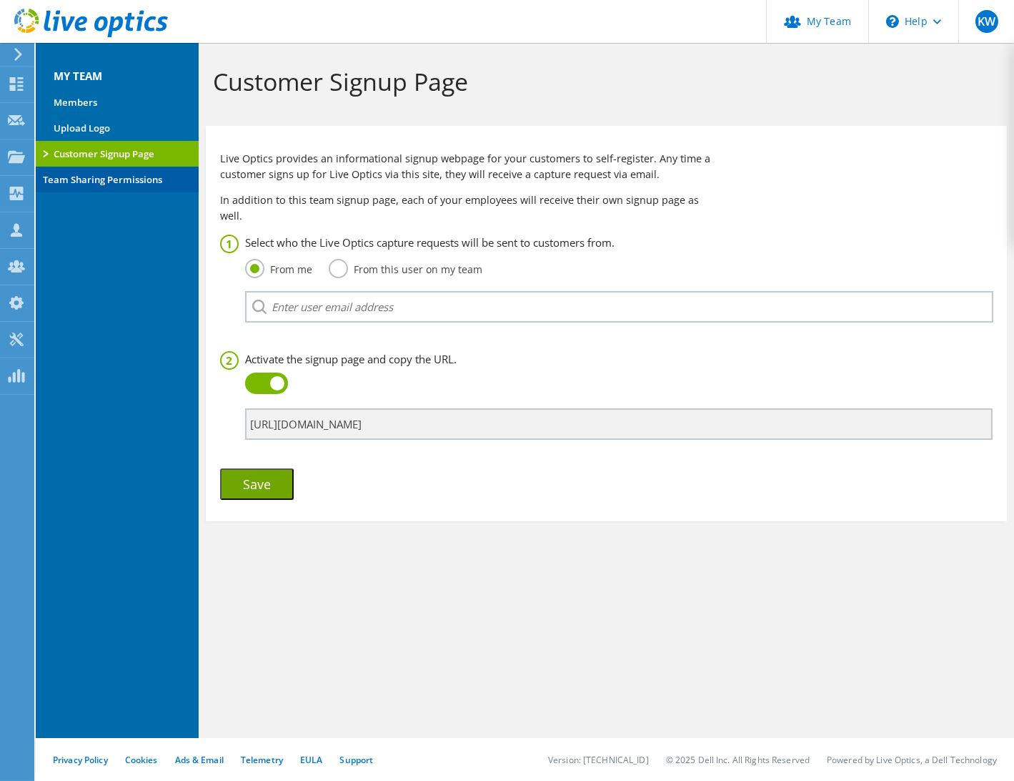
click at [105, 174] on link "Team Sharing Permissions" at bounding box center [117, 180] width 163 height 26
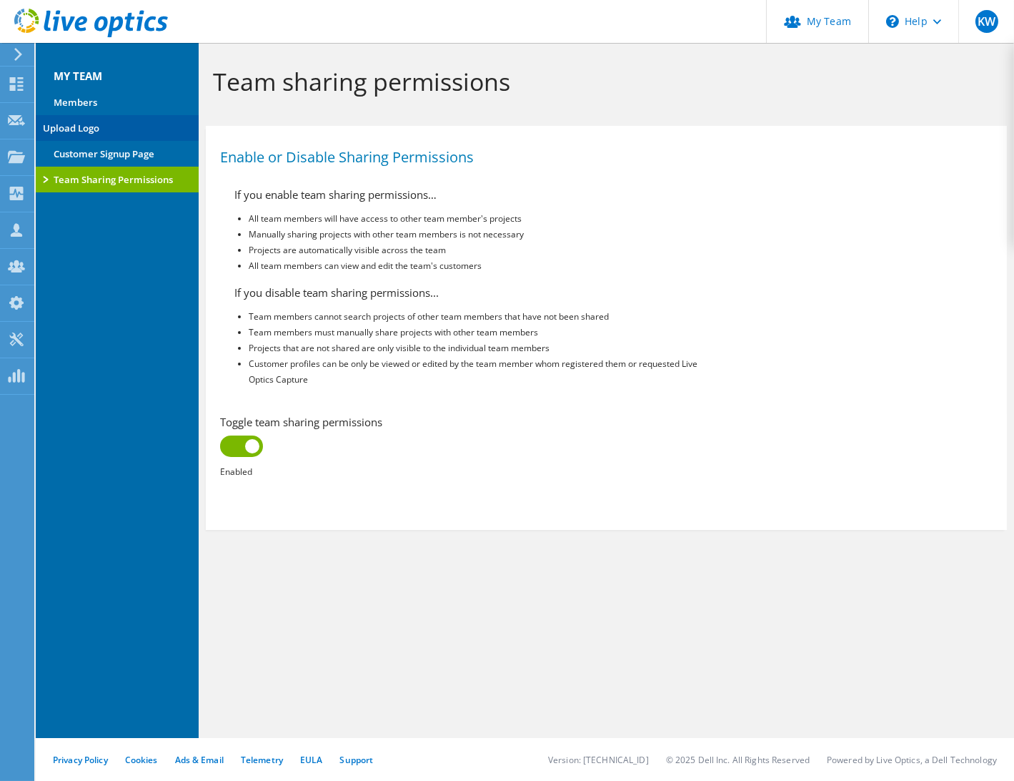
click at [92, 124] on link "Upload Logo" at bounding box center [117, 128] width 163 height 26
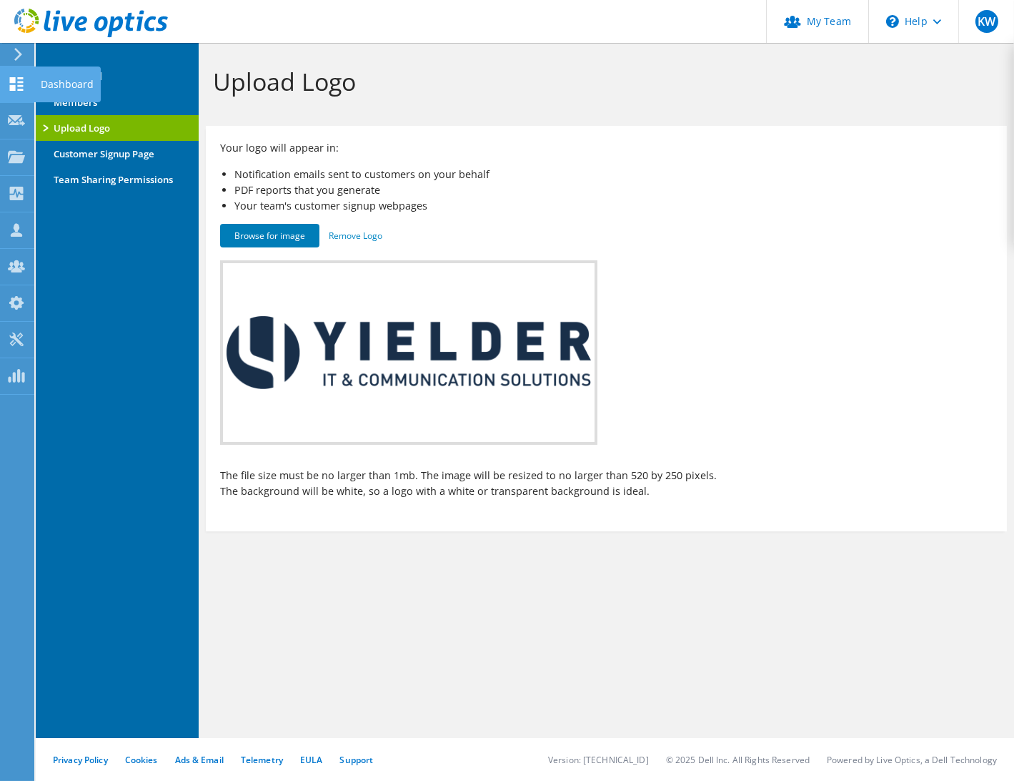
click at [22, 78] on use at bounding box center [17, 84] width 14 height 14
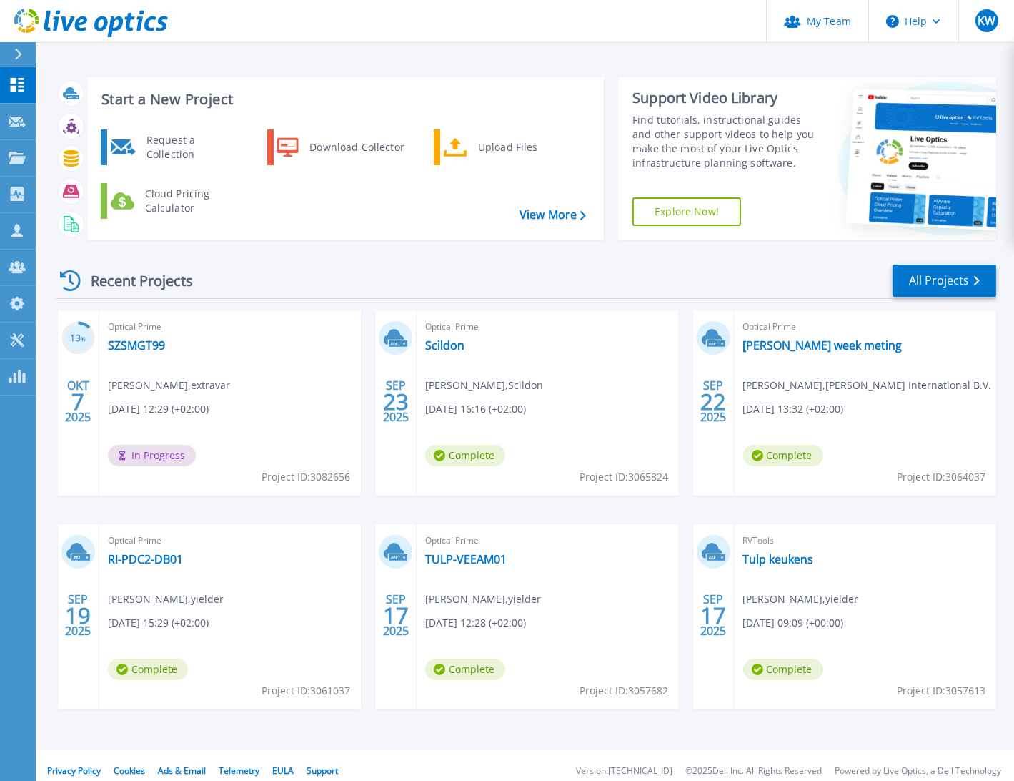
click at [144, 458] on span "In Progress" at bounding box center [152, 455] width 88 height 21
click at [143, 347] on link "SZSMGT99" at bounding box center [136, 345] width 57 height 14
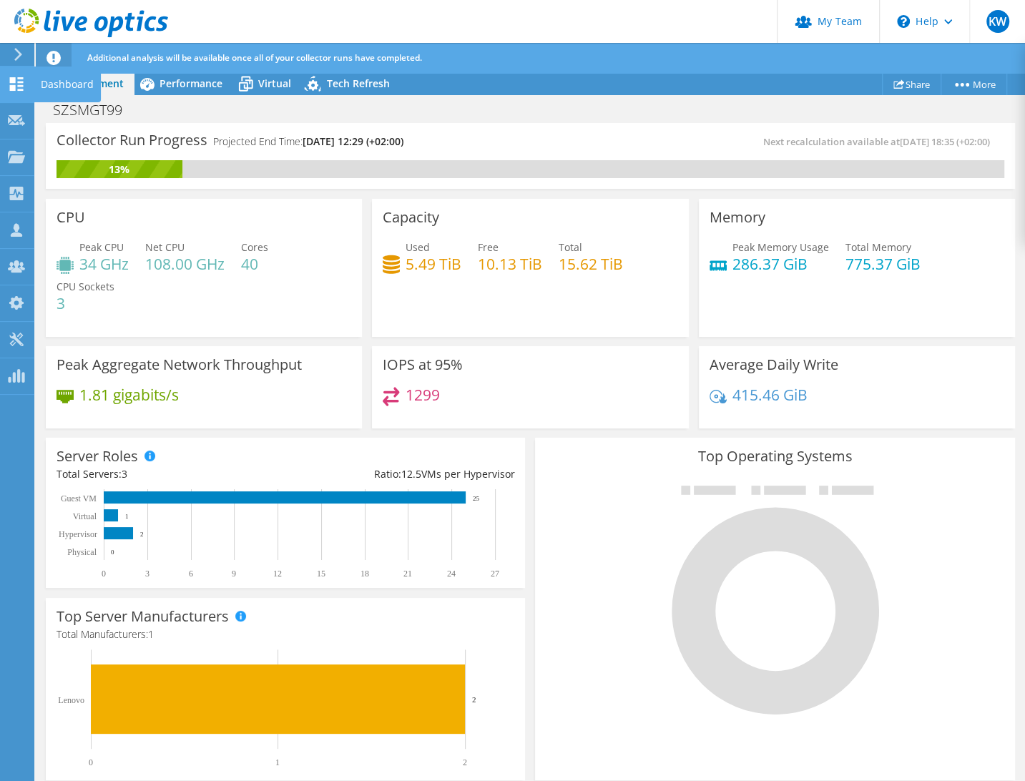
click at [21, 86] on icon at bounding box center [16, 84] width 17 height 14
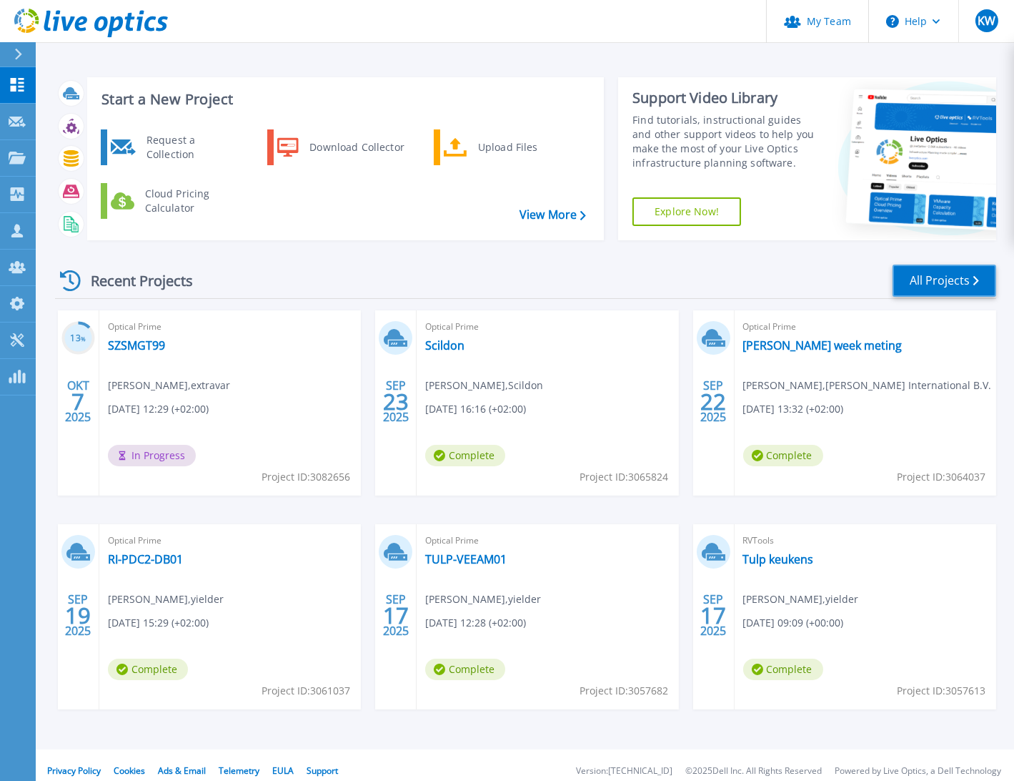
click at [958, 293] on link "All Projects" at bounding box center [945, 281] width 104 height 32
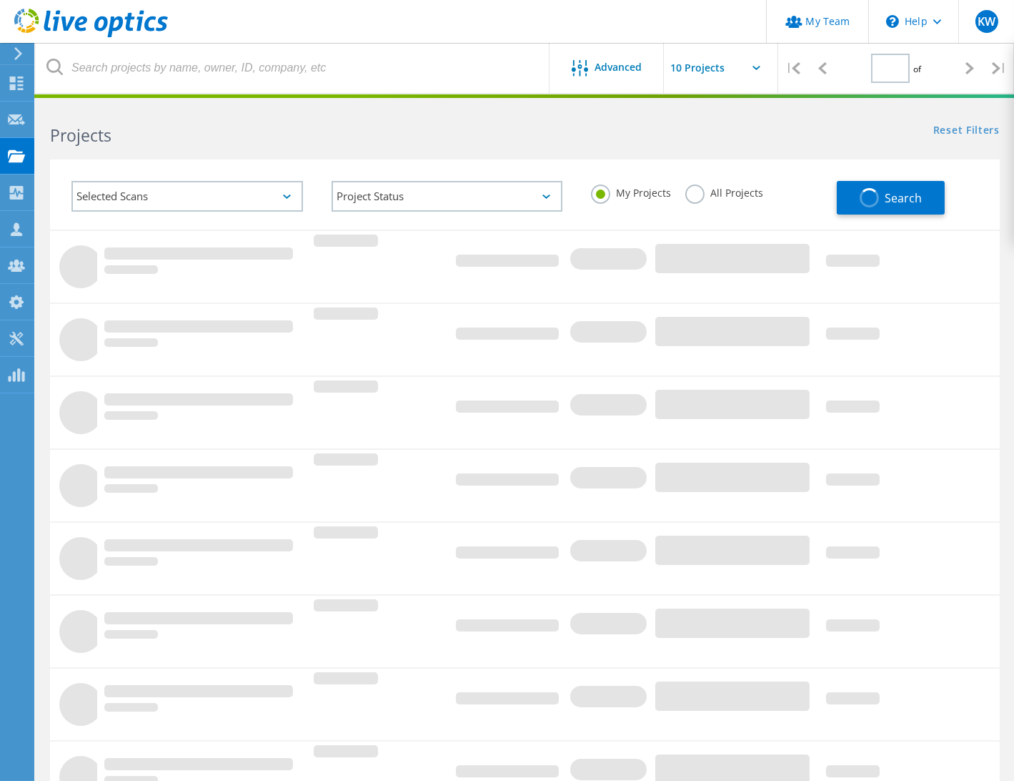
type input "1"
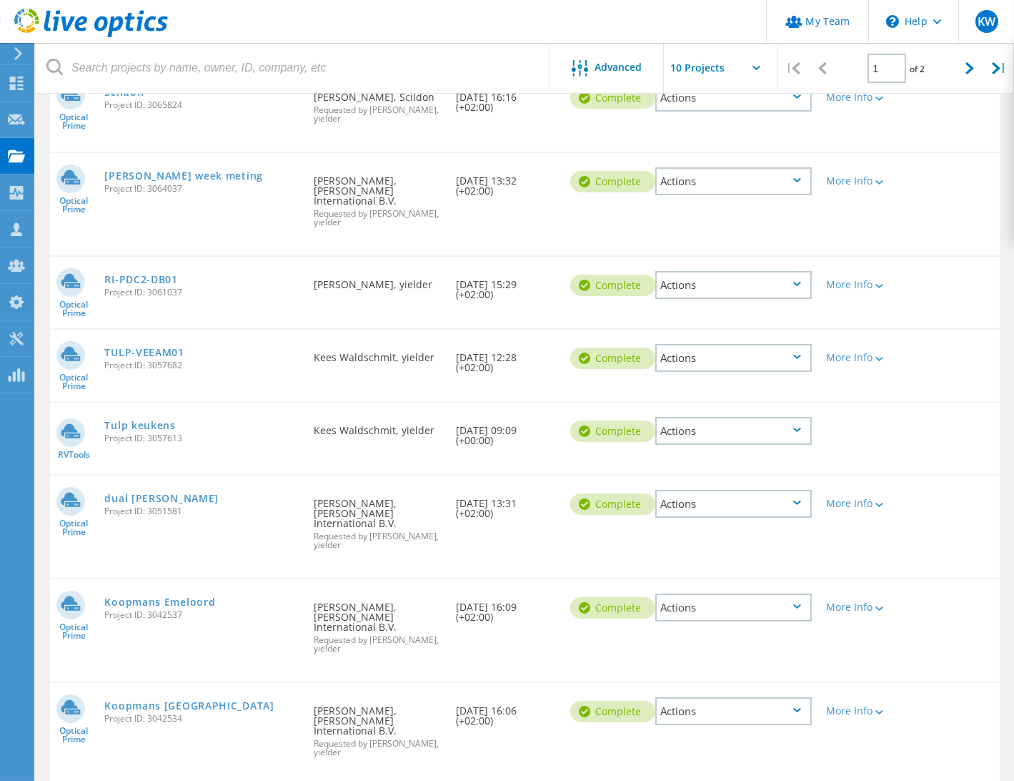
scroll to position [126, 0]
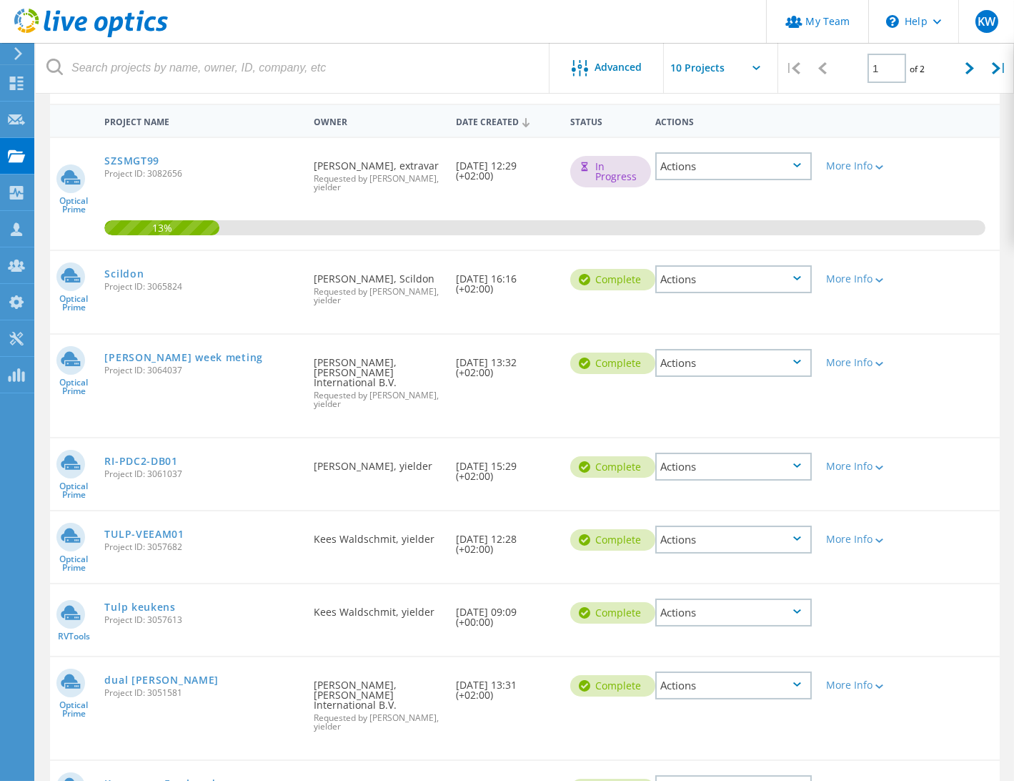
click at [812, 283] on div "Actions" at bounding box center [734, 279] width 157 height 28
click at [1002, 192] on div "Project Name Owner Date Created Status Actions Optical Prime SZSMGT99 Project I…" at bounding box center [525, 589] width 979 height 971
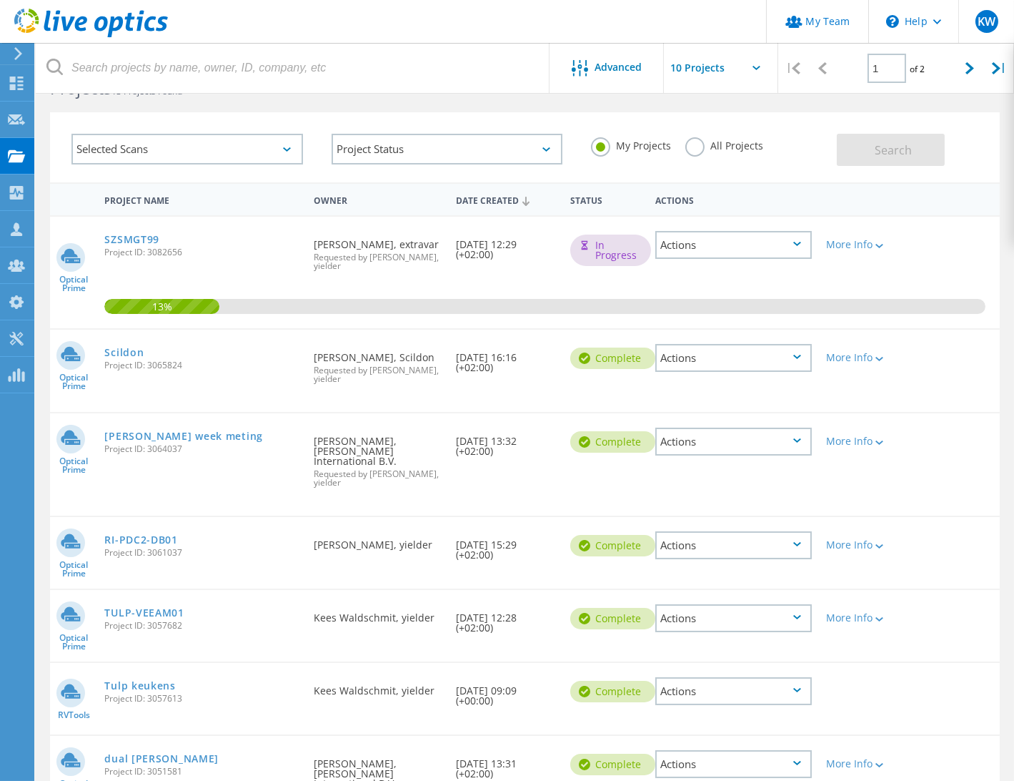
scroll to position [0, 0]
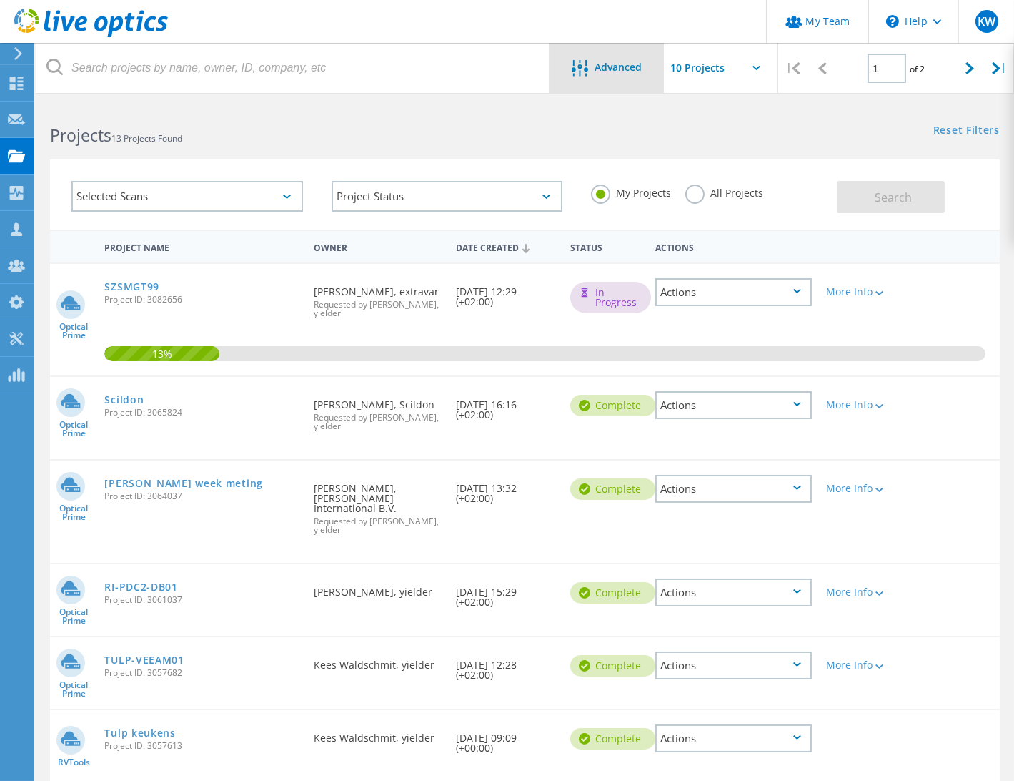
click at [613, 62] on span "Advanced" at bounding box center [619, 67] width 47 height 10
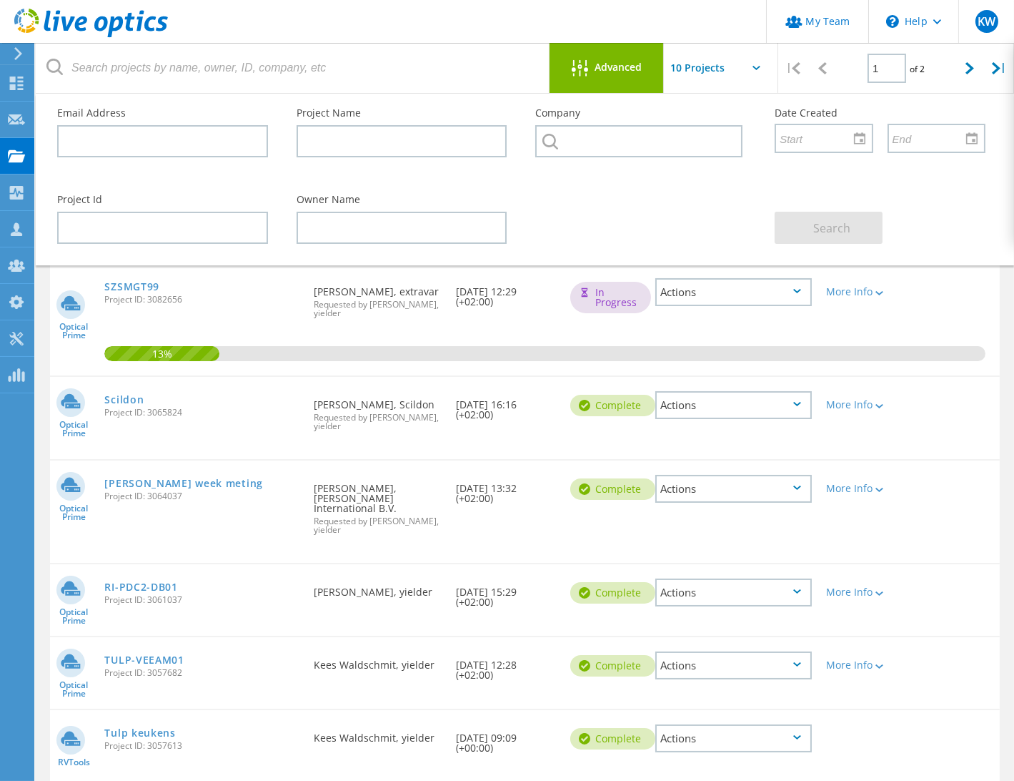
click at [975, 211] on div "Search" at bounding box center [881, 219] width 240 height 78
click at [959, 282] on div "13%" at bounding box center [525, 320] width 950 height 112
click at [17, 83] on icon at bounding box center [16, 83] width 17 height 14
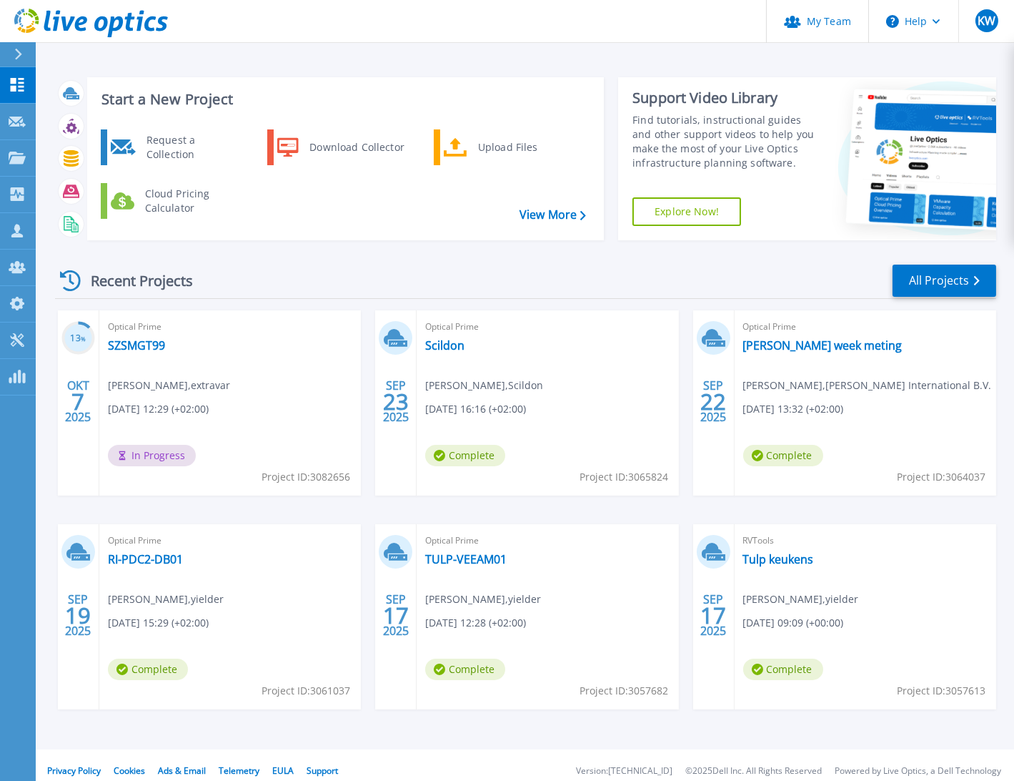
click at [559, 288] on div "Recent Projects All Projects" at bounding box center [526, 281] width 942 height 36
